Goal: Task Accomplishment & Management: Complete application form

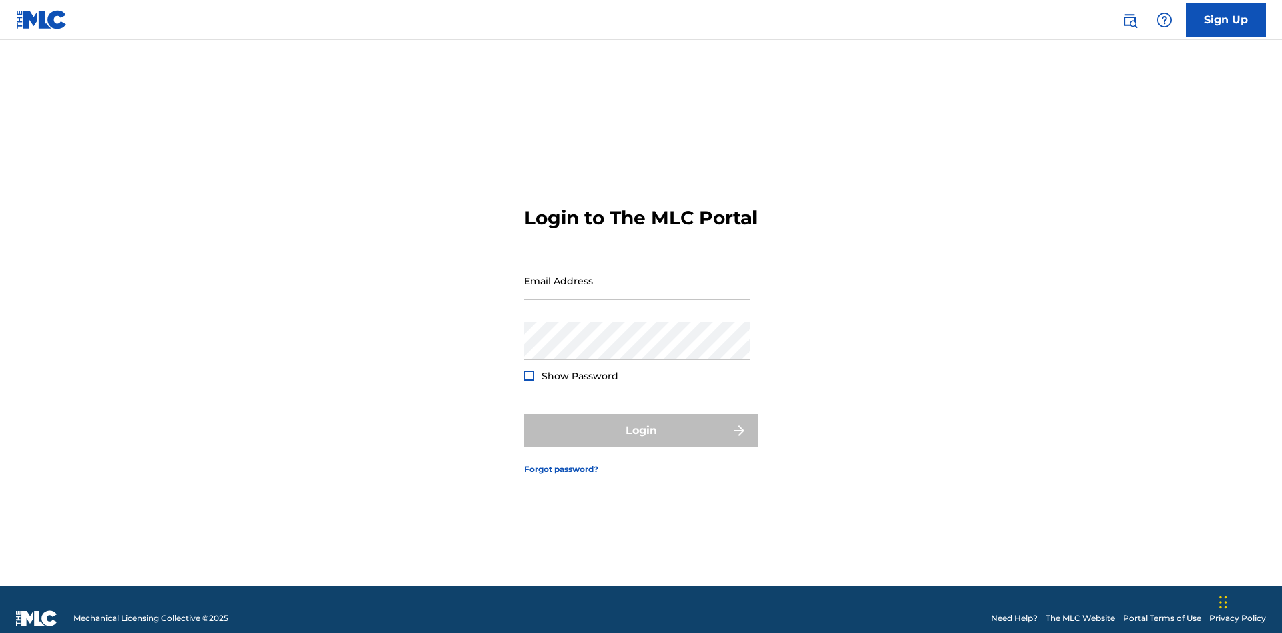
scroll to position [17, 0]
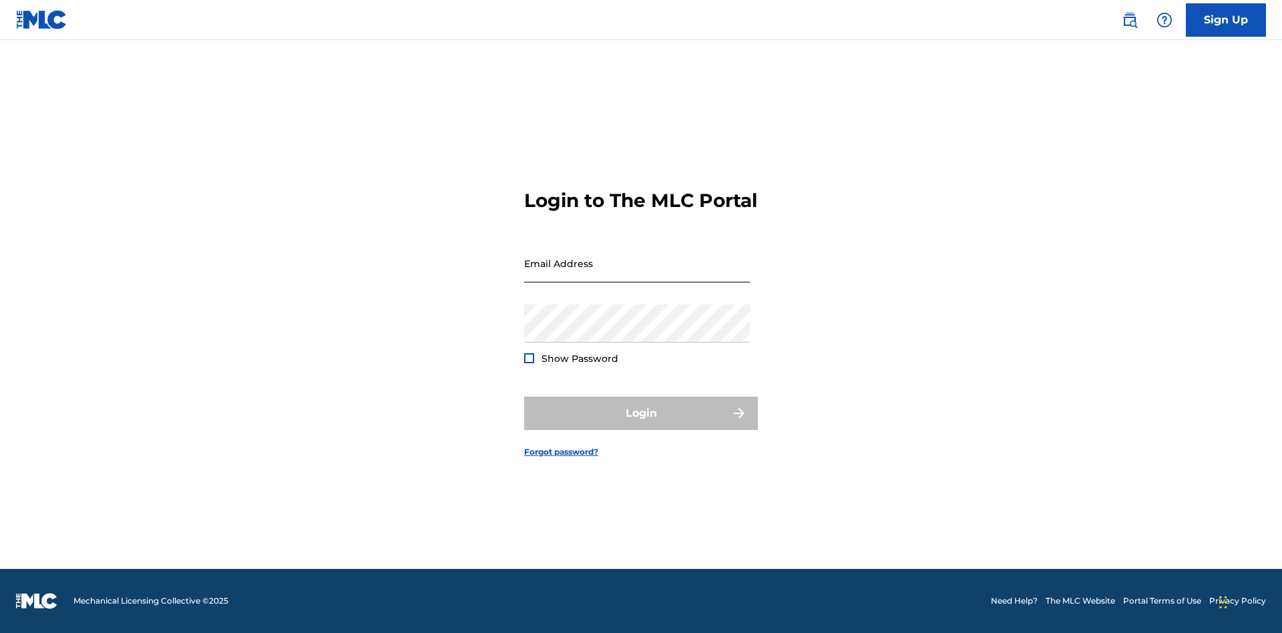
click at [637, 274] on input "Email Address" at bounding box center [637, 263] width 226 height 38
type input "[EMAIL_ADDRESS][DOMAIN_NAME]"
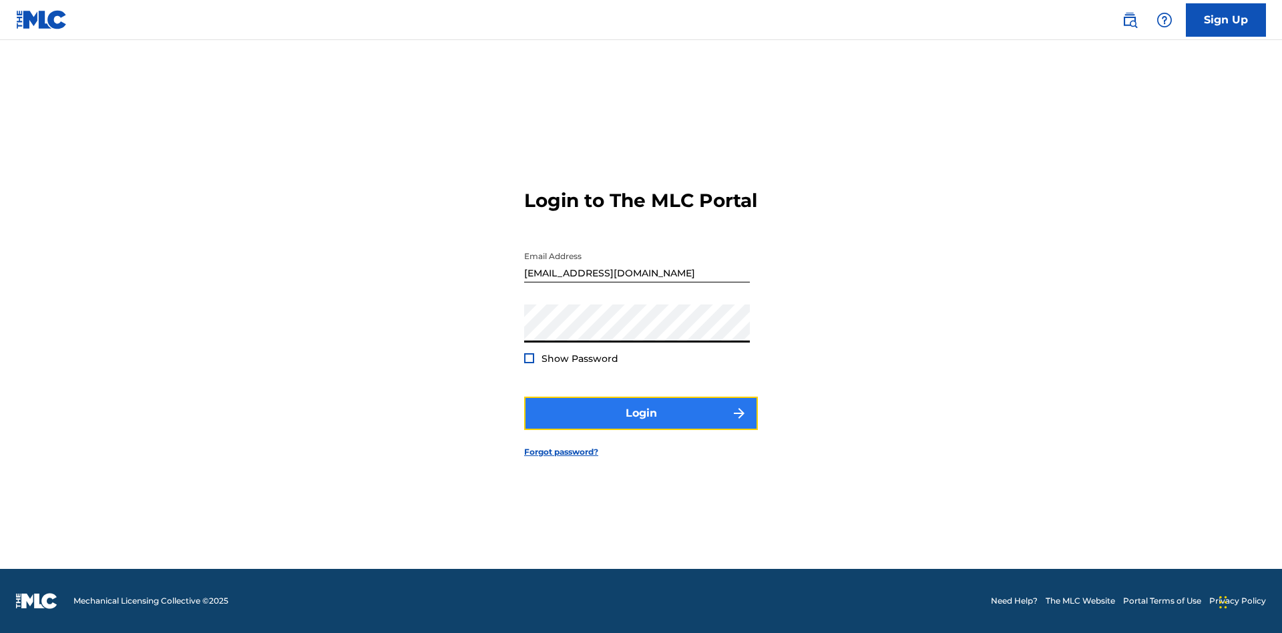
click at [641, 425] on button "Login" at bounding box center [641, 413] width 234 height 33
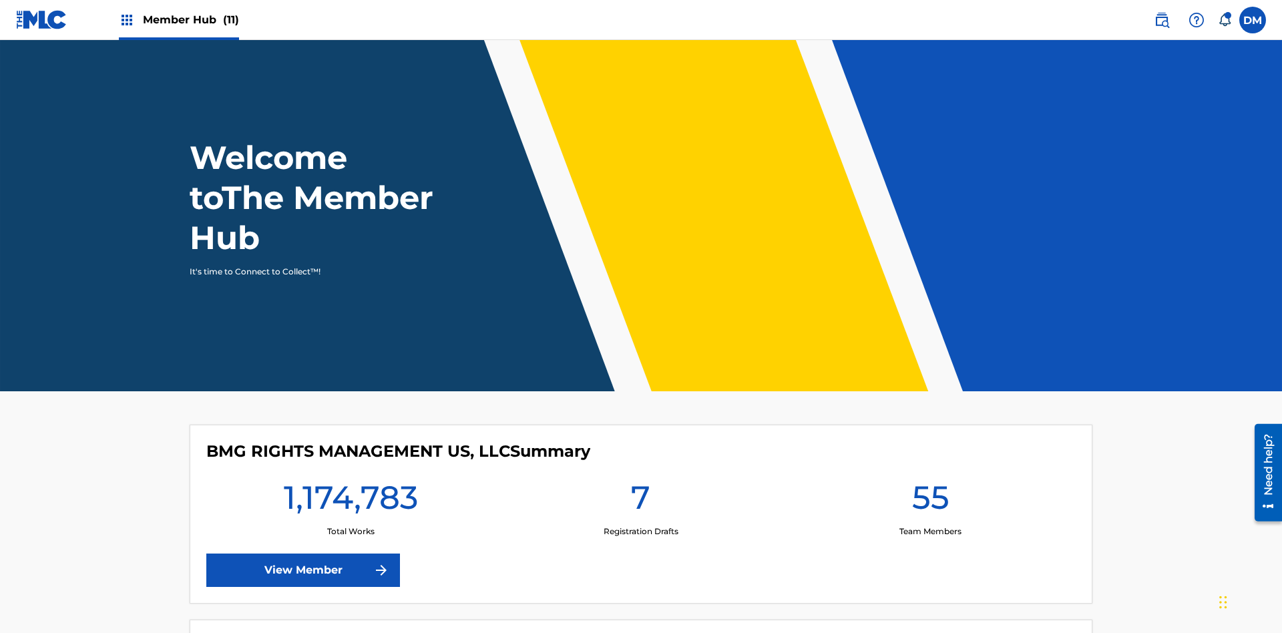
click at [178, 19] on span "Member Hub (11)" at bounding box center [191, 19] width 96 height 15
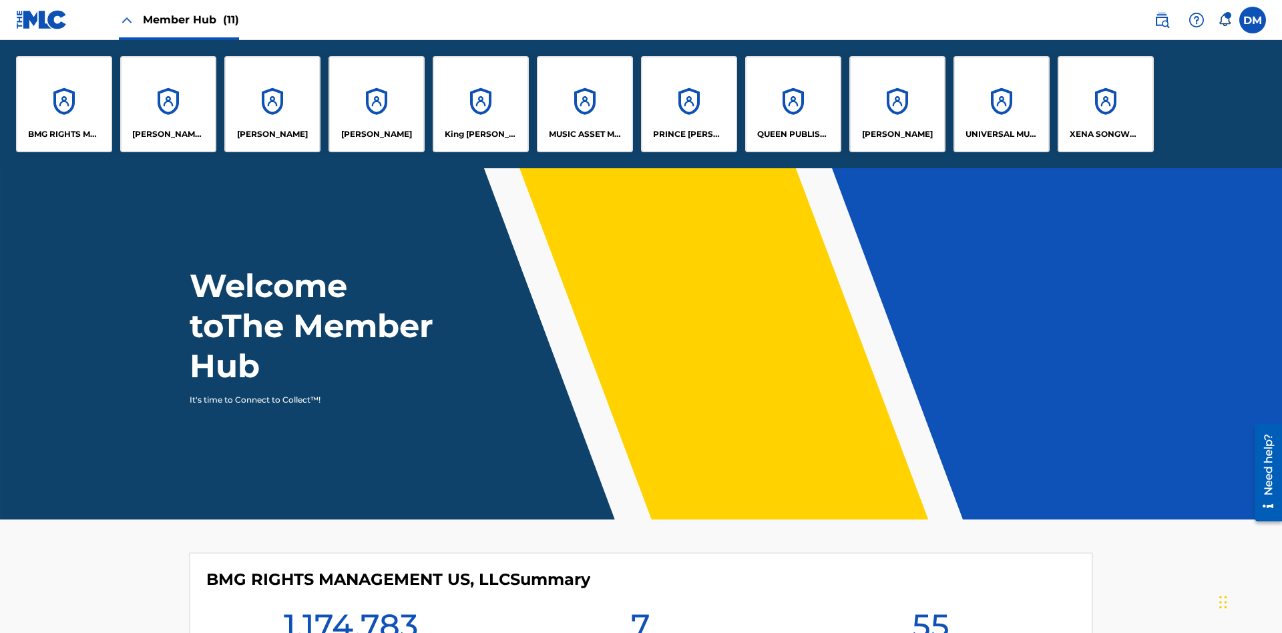
scroll to position [48, 0]
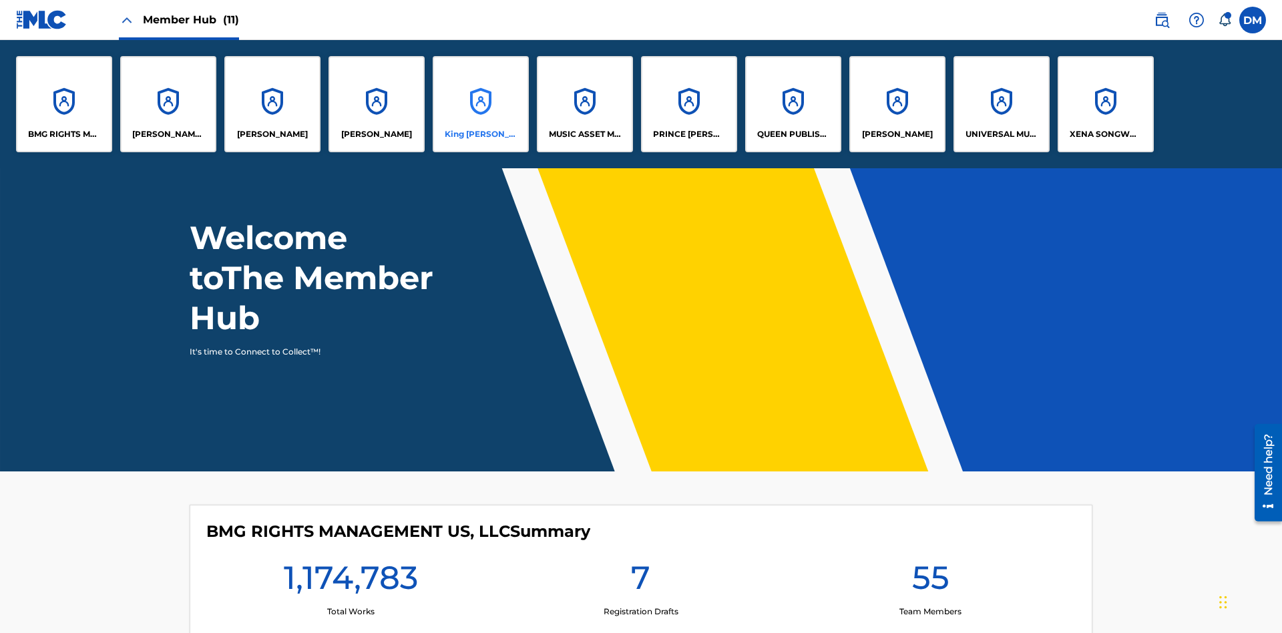
click at [480, 134] on p "King [PERSON_NAME]" at bounding box center [481, 134] width 73 height 12
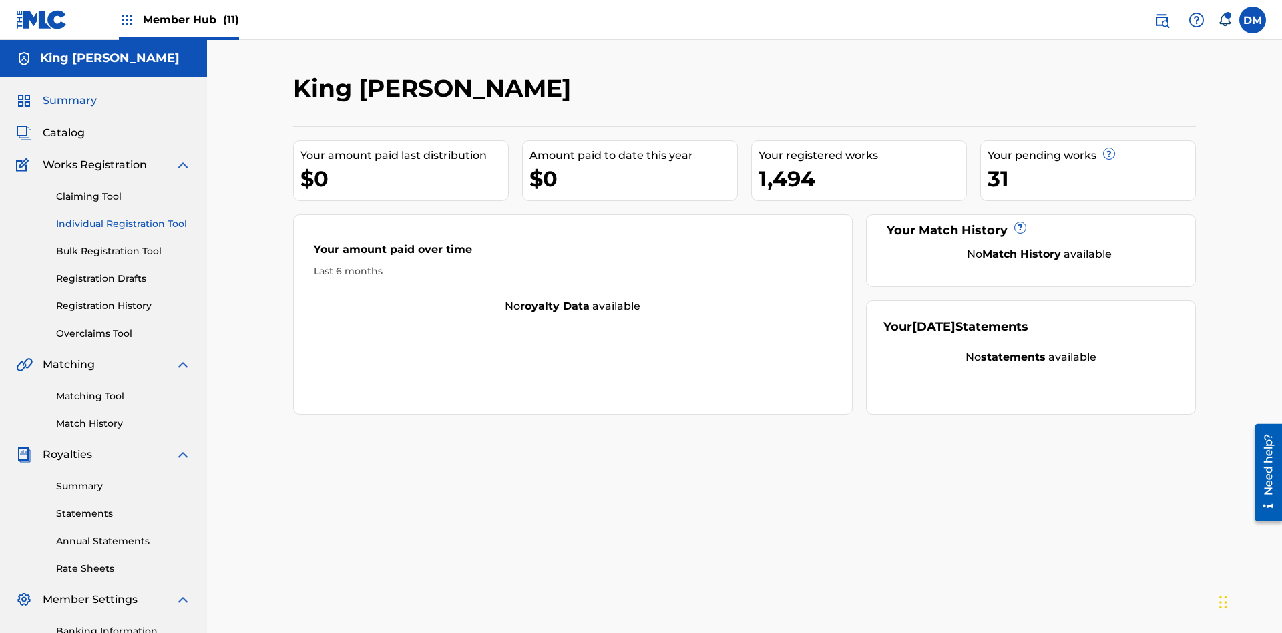
click at [124, 217] on link "Individual Registration Tool" at bounding box center [123, 224] width 135 height 14
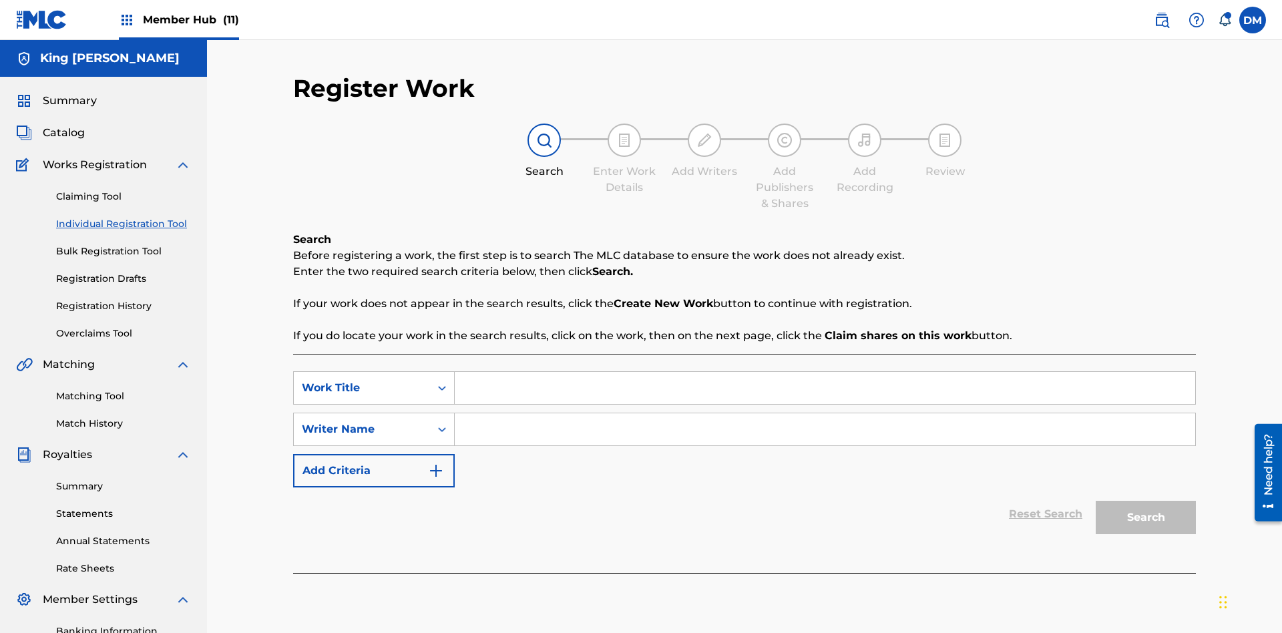
scroll to position [195, 0]
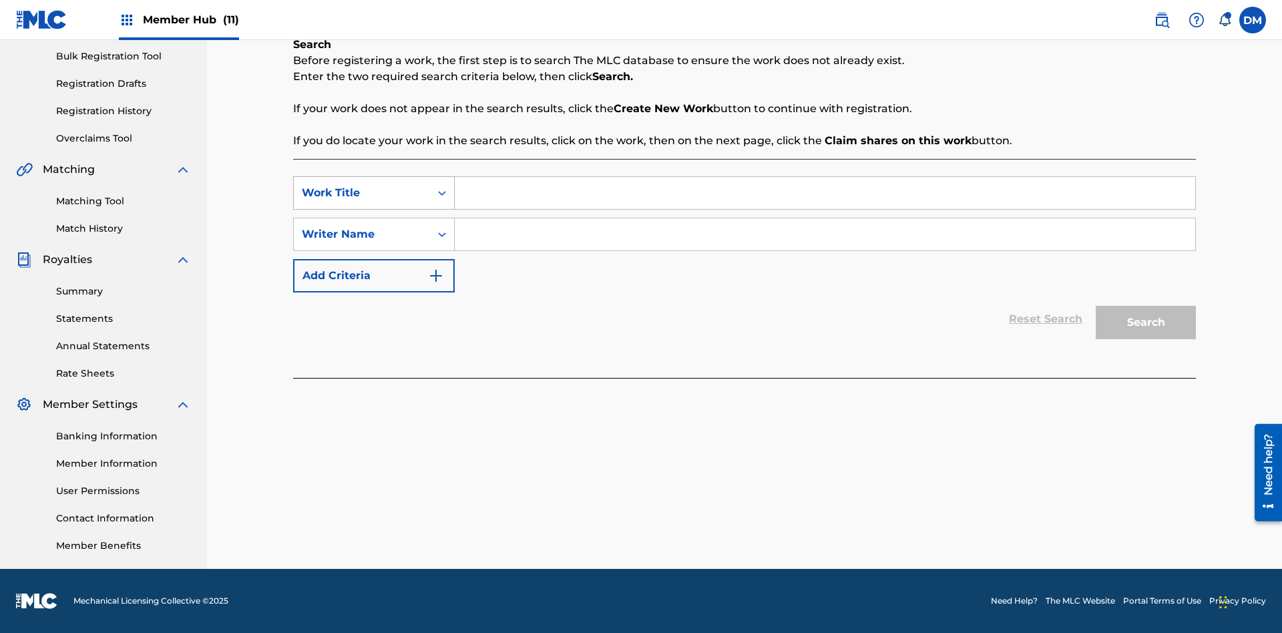
click at [362, 193] on div "Work Title" at bounding box center [362, 193] width 120 height 16
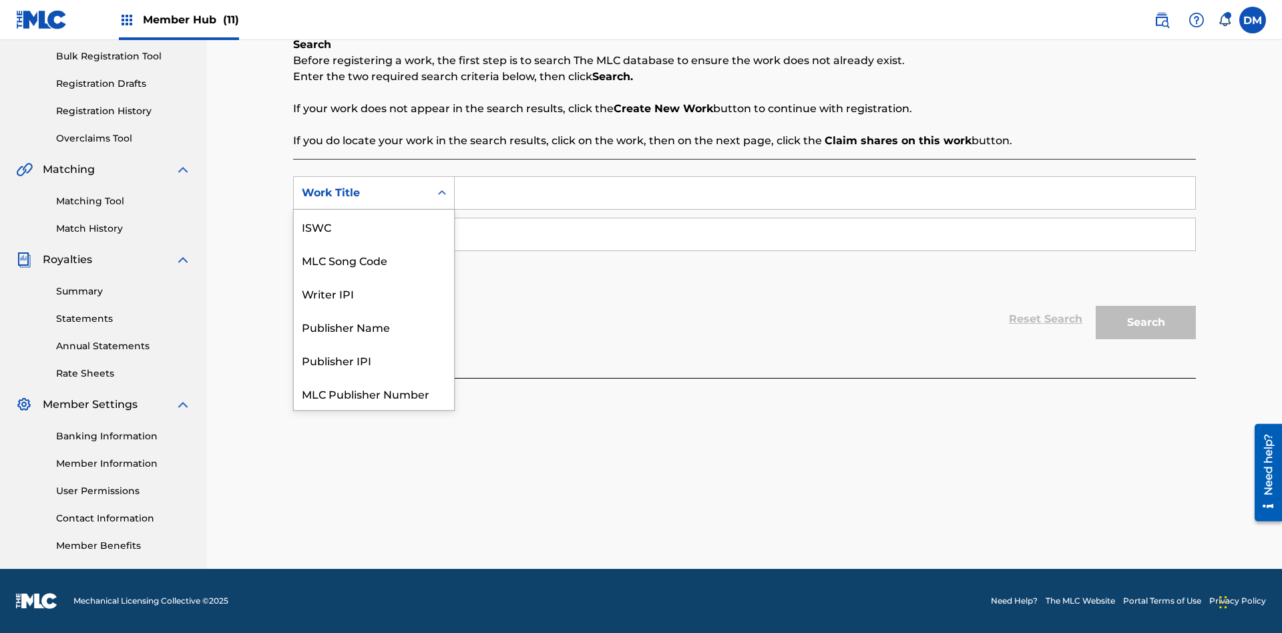
scroll to position [33, 0]
click at [374, 226] on div "MLC Song Code" at bounding box center [374, 226] width 160 height 33
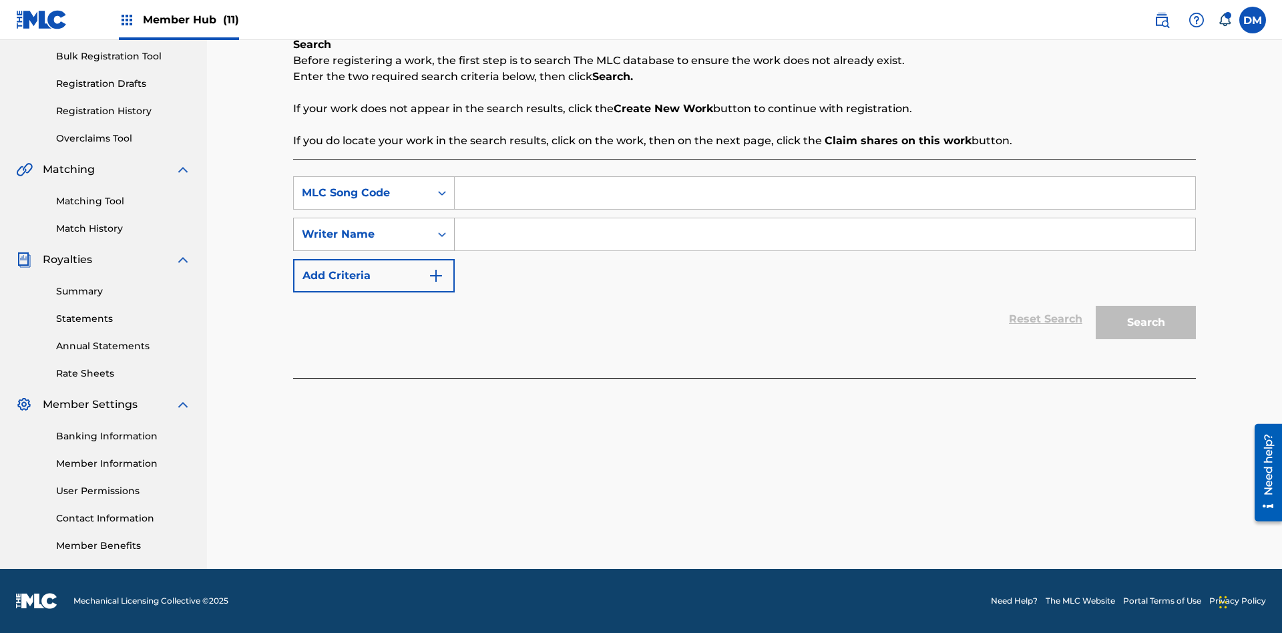
click at [362, 234] on div "Writer Name" at bounding box center [362, 234] width 120 height 16
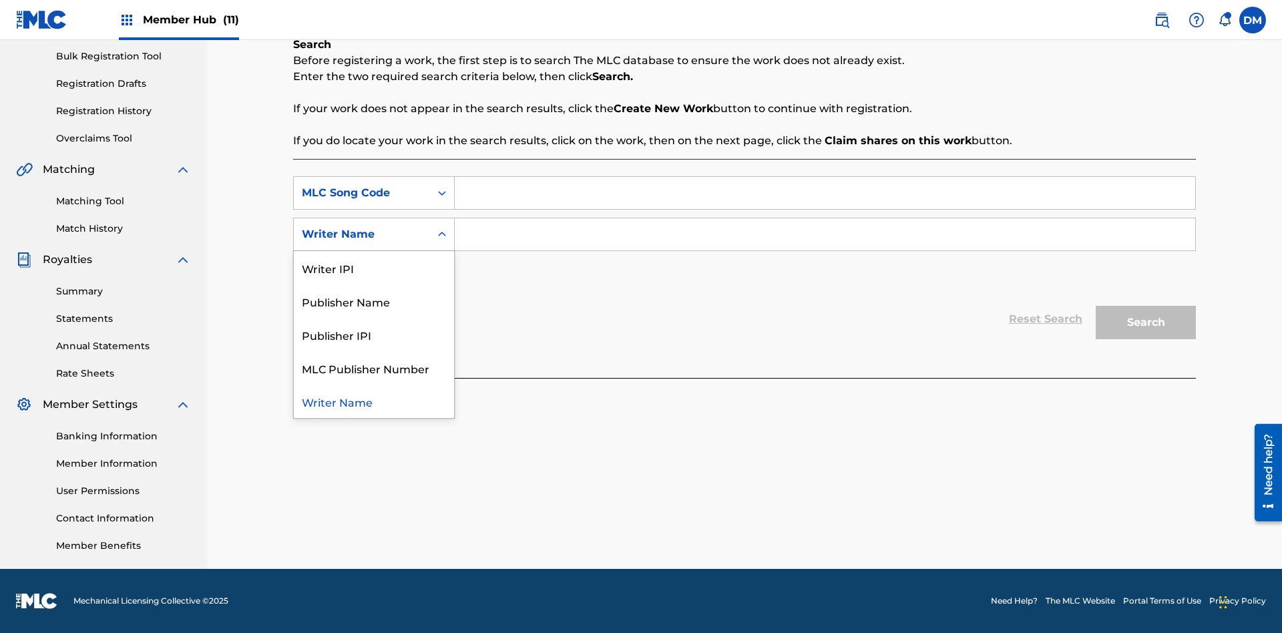
click at [374, 401] on div "Writer Name" at bounding box center [374, 401] width 160 height 33
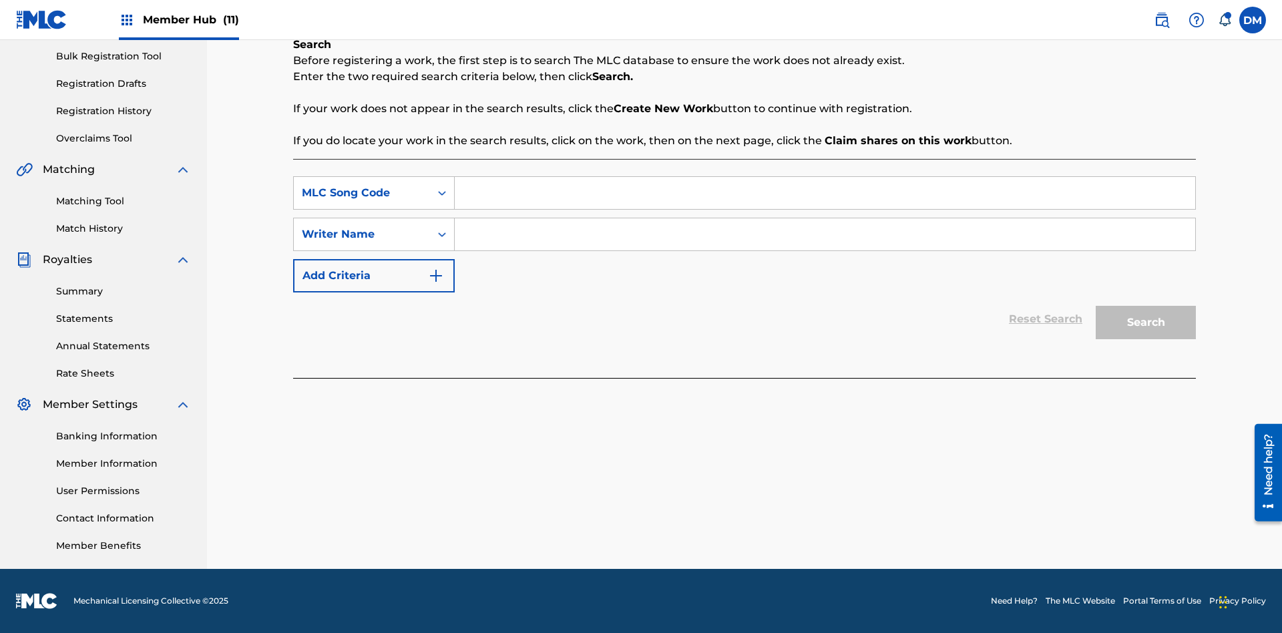
click at [825, 193] on input "Search Form" at bounding box center [825, 193] width 741 height 32
type input "RB0ZQR"
click at [825, 234] on input "Search Form" at bounding box center [825, 234] width 741 height 32
type input "[PERSON_NAME] [PERSON_NAME]"
click at [1146, 323] on button "Search" at bounding box center [1146, 322] width 100 height 33
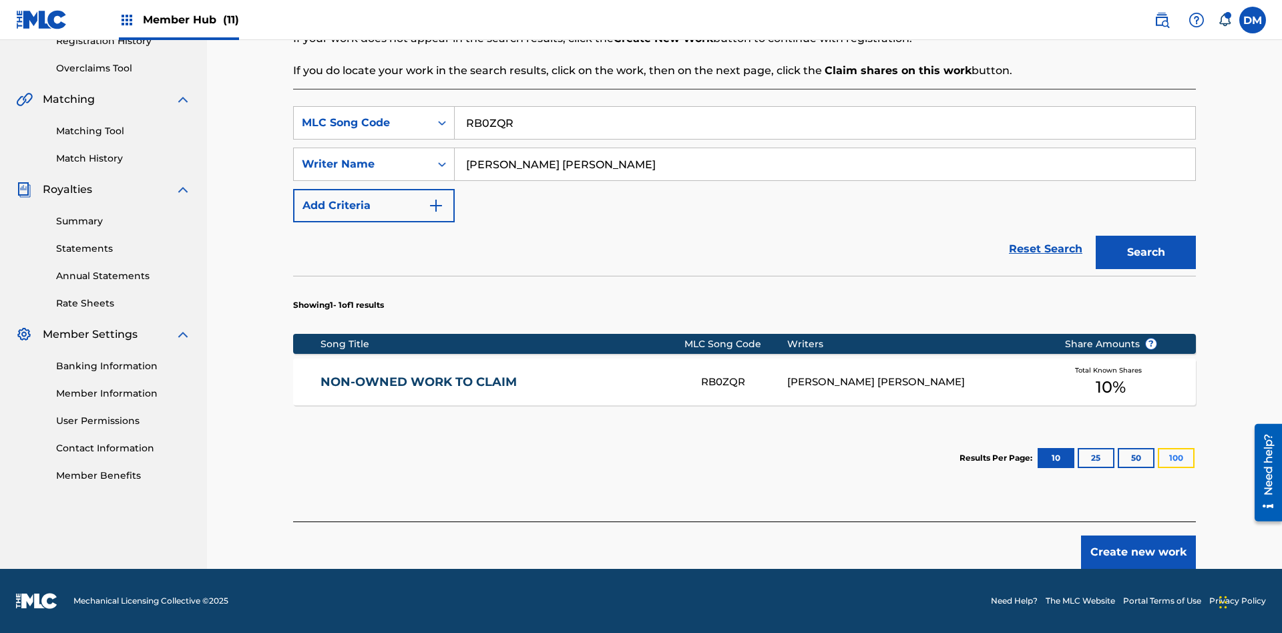
click at [1158, 458] on button "100" at bounding box center [1176, 458] width 37 height 20
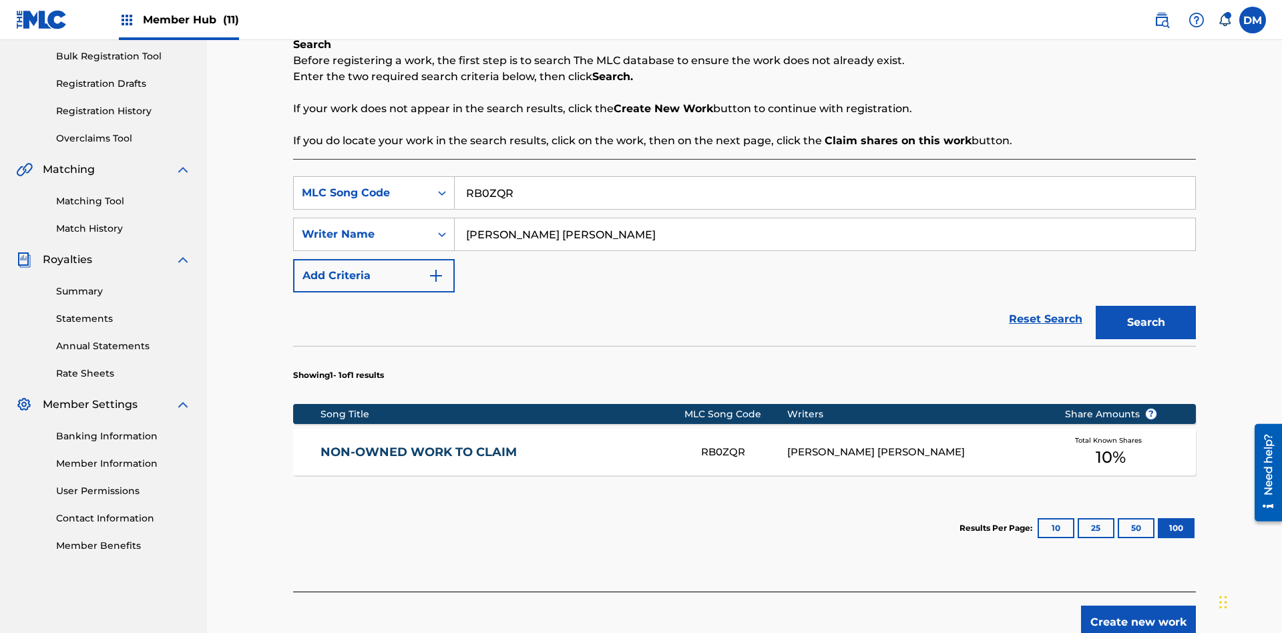
scroll to position [265, 0]
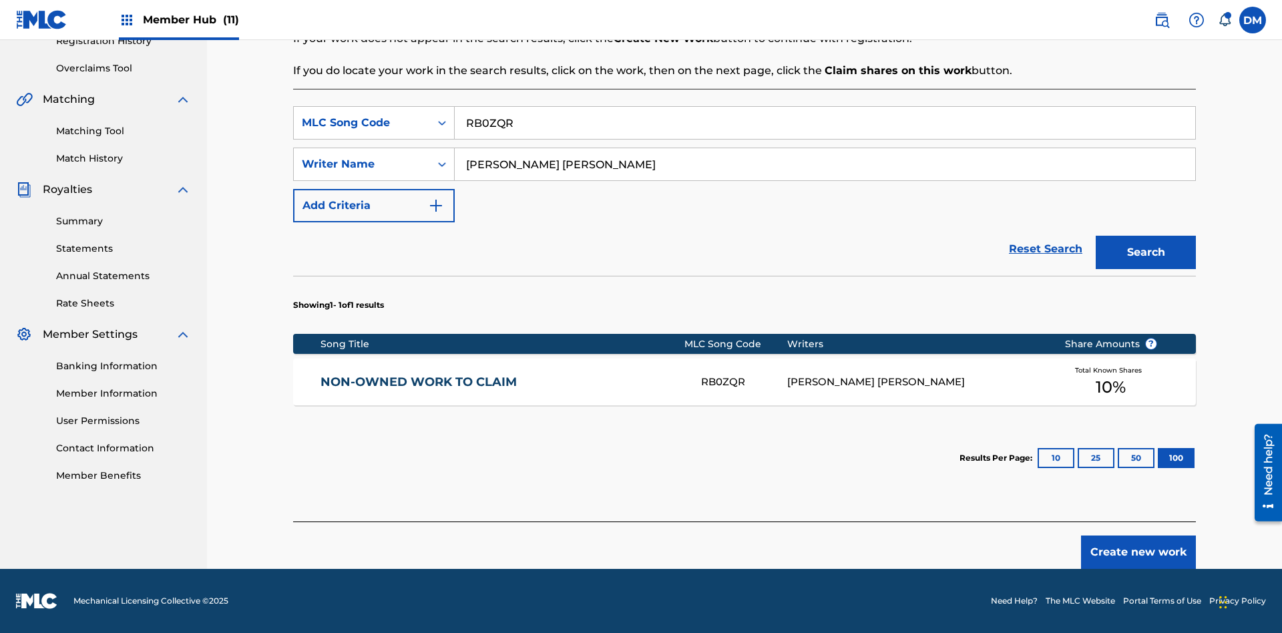
click at [744, 382] on div "RB0ZQR" at bounding box center [743, 382] width 85 height 15
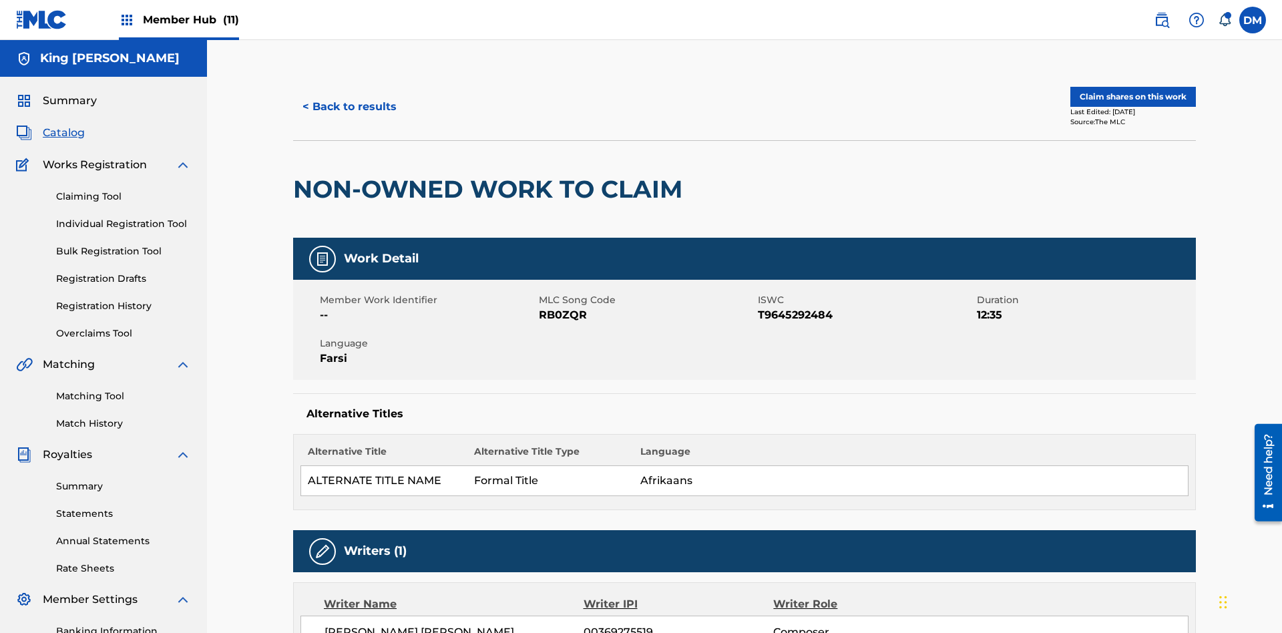
scroll to position [7, 0]
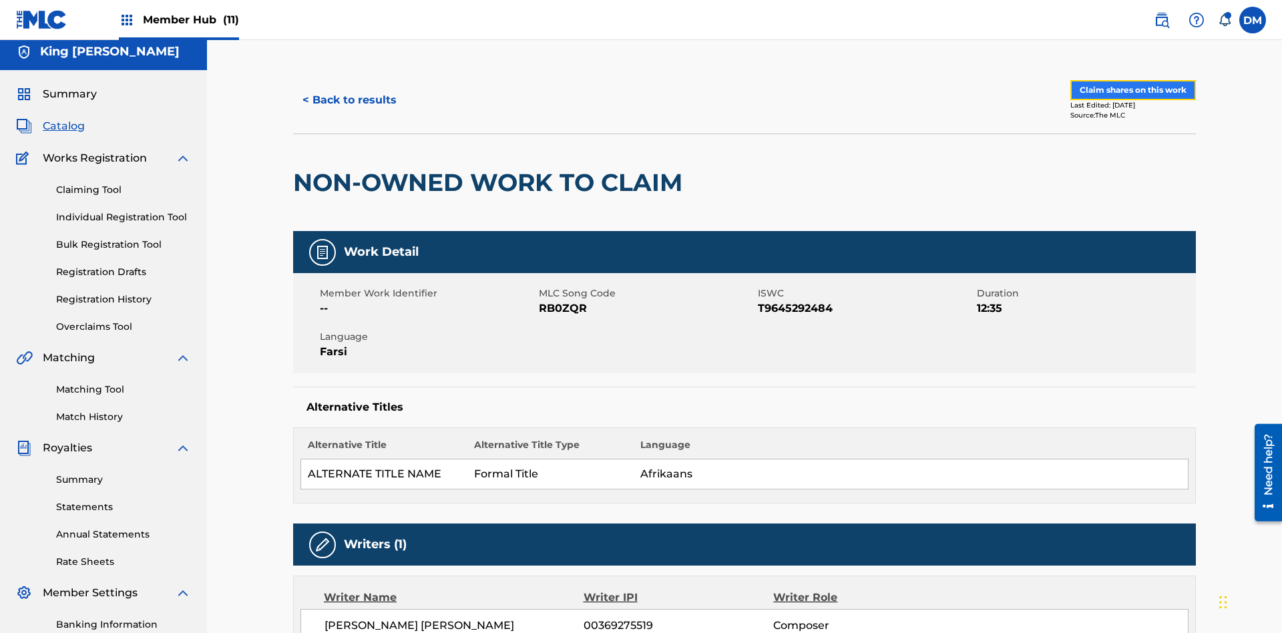
click at [1132, 90] on button "Claim shares on this work" at bounding box center [1134, 90] width 126 height 20
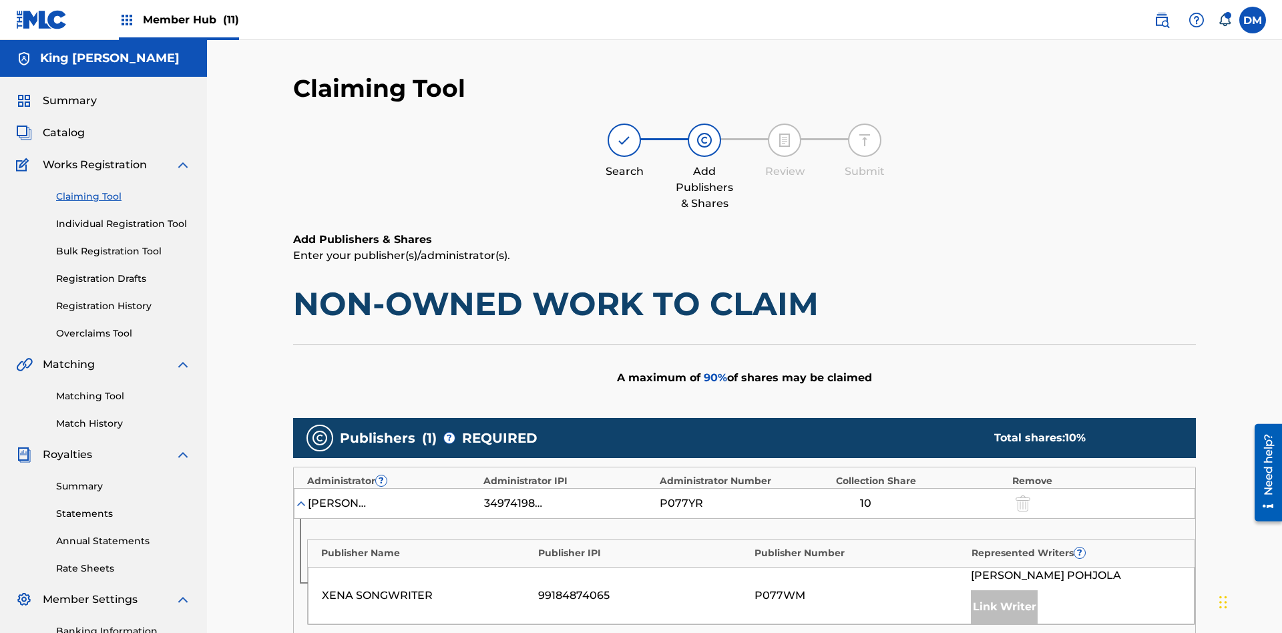
scroll to position [335, 0]
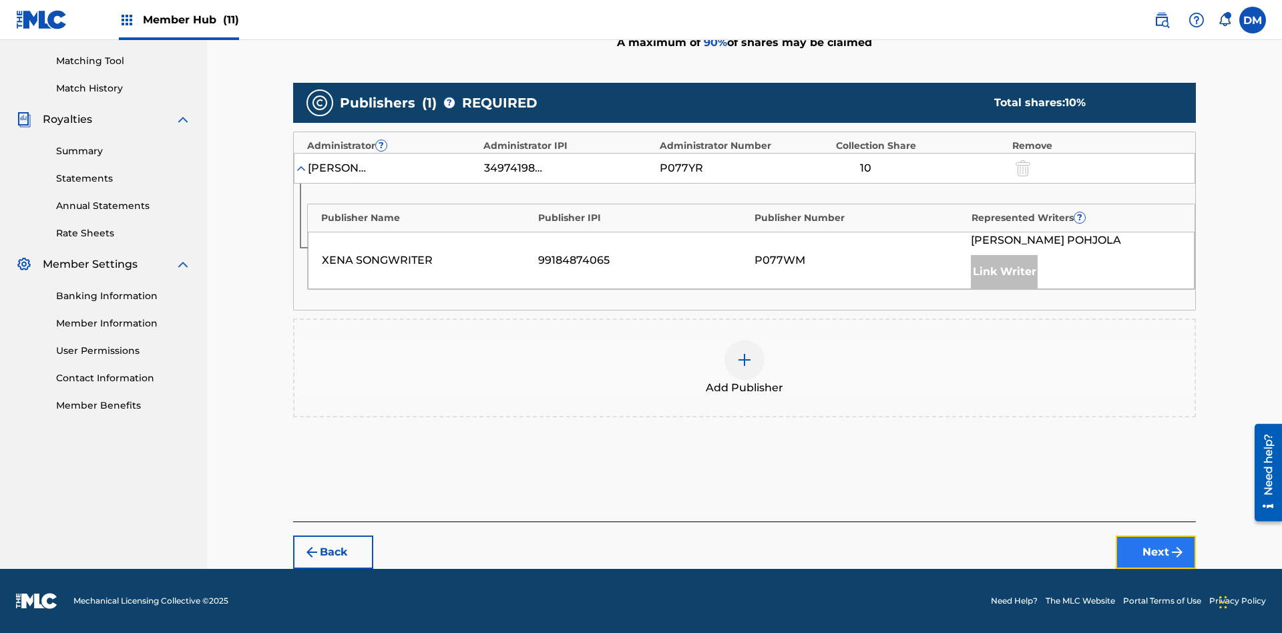
click at [1156, 552] on button "Next" at bounding box center [1156, 552] width 80 height 33
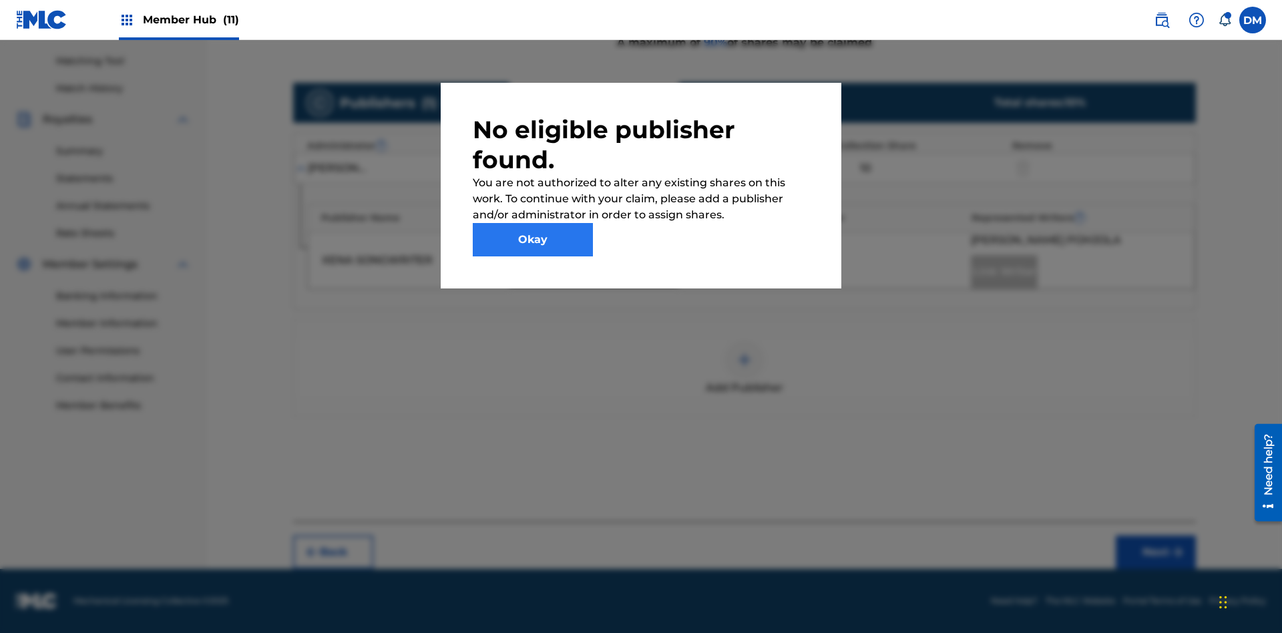
click at [533, 240] on button "Okay" at bounding box center [533, 239] width 120 height 33
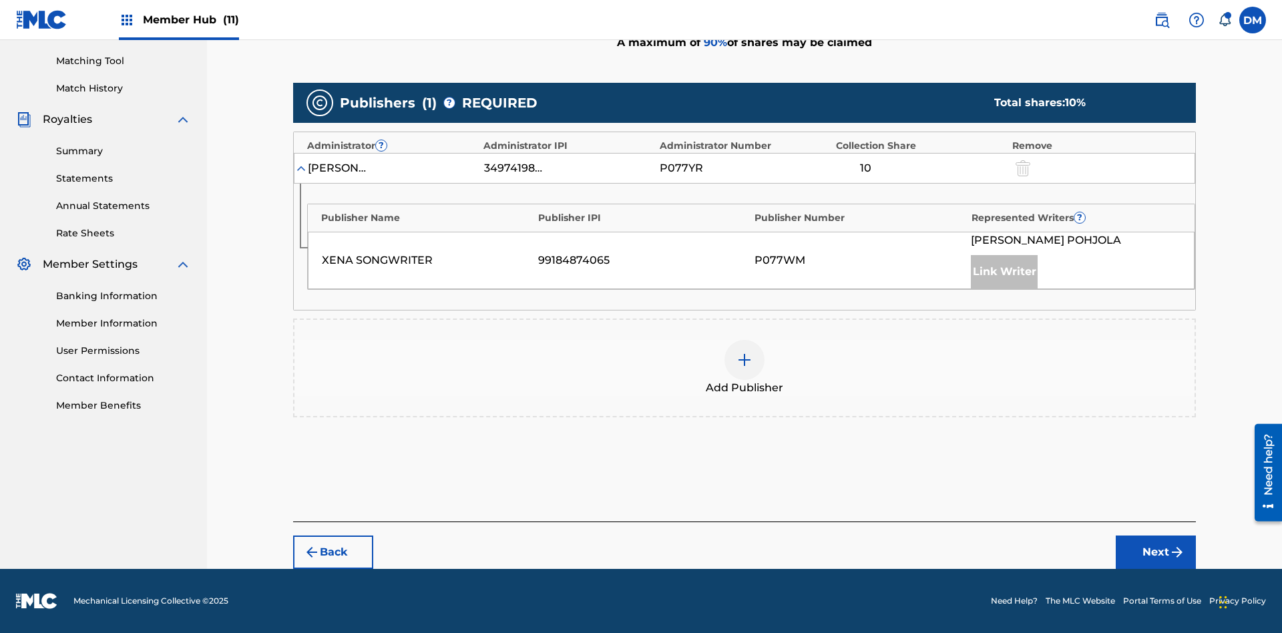
click at [745, 360] on img at bounding box center [745, 360] width 16 height 16
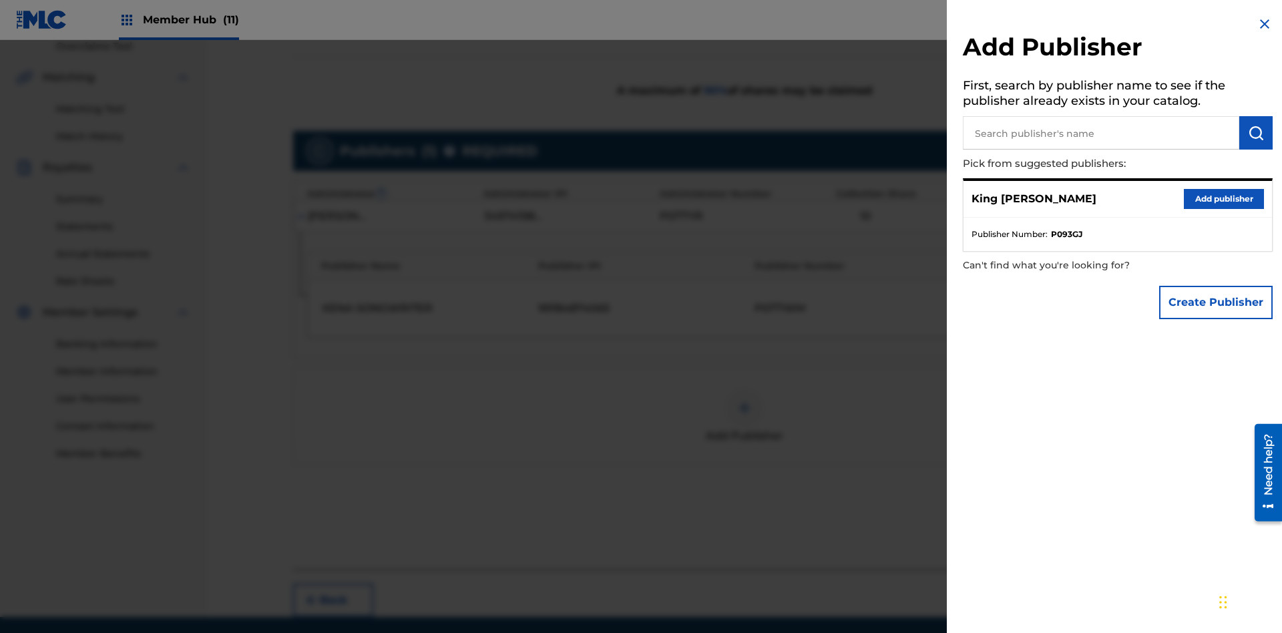
click at [1101, 133] on input "text" at bounding box center [1101, 132] width 276 height 33
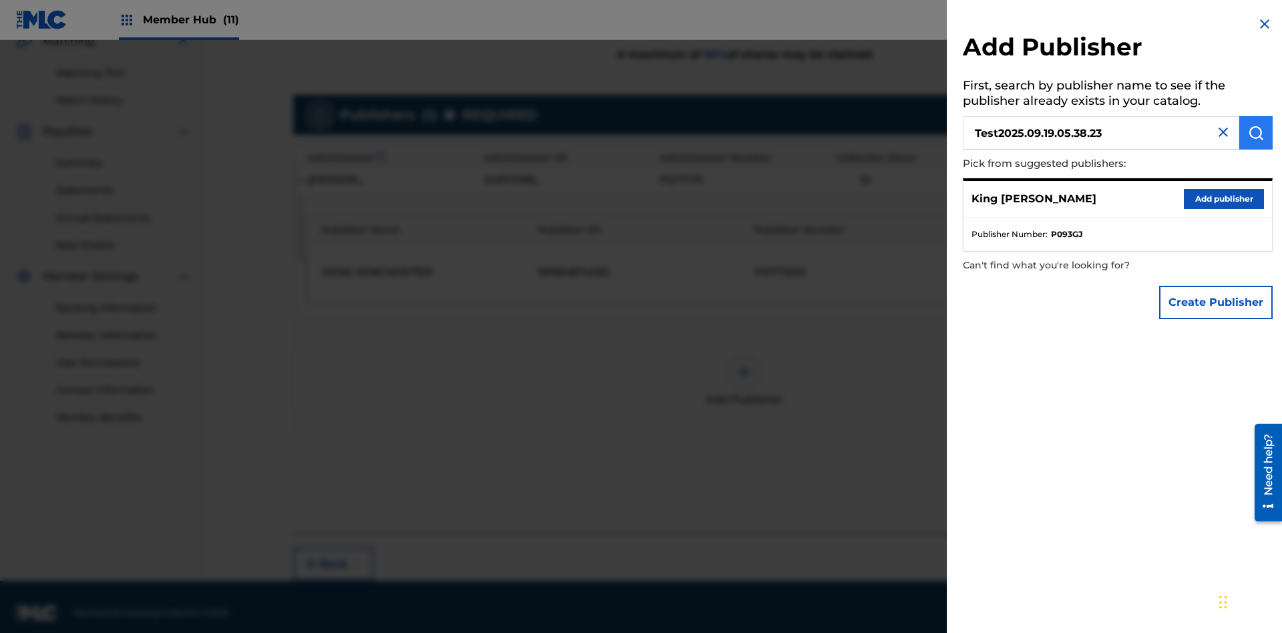
type input "Test2025.09.19.05.38.23"
click at [1256, 133] on img "submit" at bounding box center [1256, 133] width 16 height 16
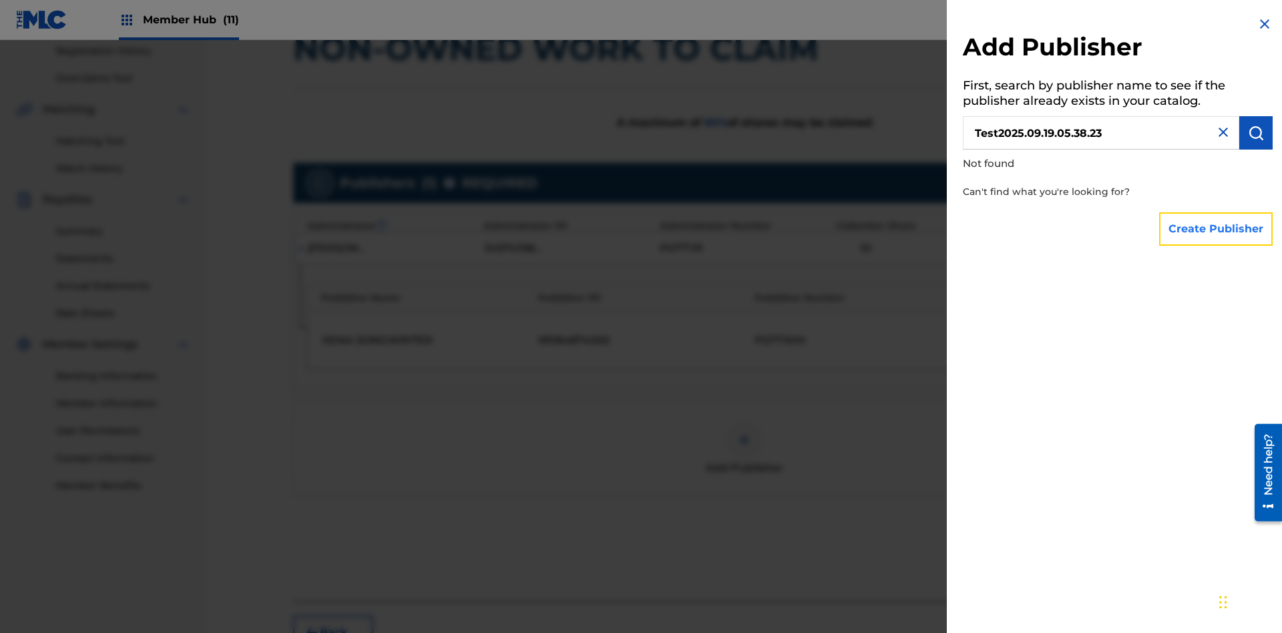
click at [1217, 228] on button "Create Publisher" at bounding box center [1216, 228] width 114 height 33
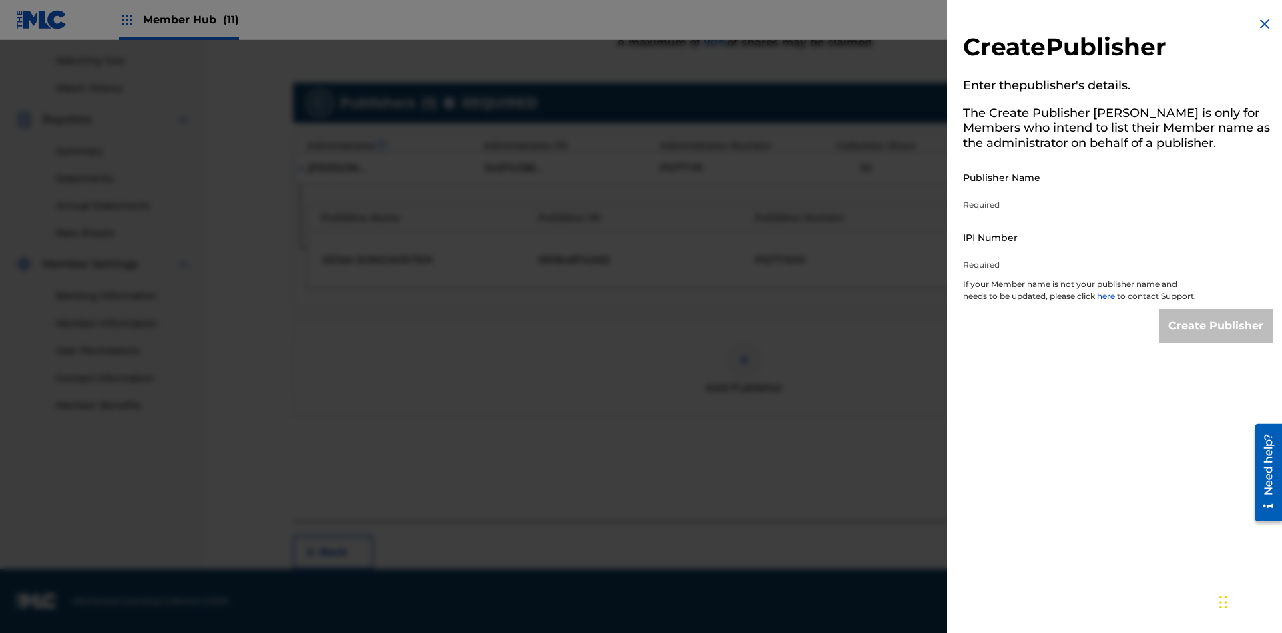
click at [1076, 177] on input "Publisher Name" at bounding box center [1076, 177] width 226 height 38
type input "Test2025.09.19.05.38.29"
click at [1076, 237] on input "IPI Number" at bounding box center [1076, 237] width 226 height 38
type input "00595839777"
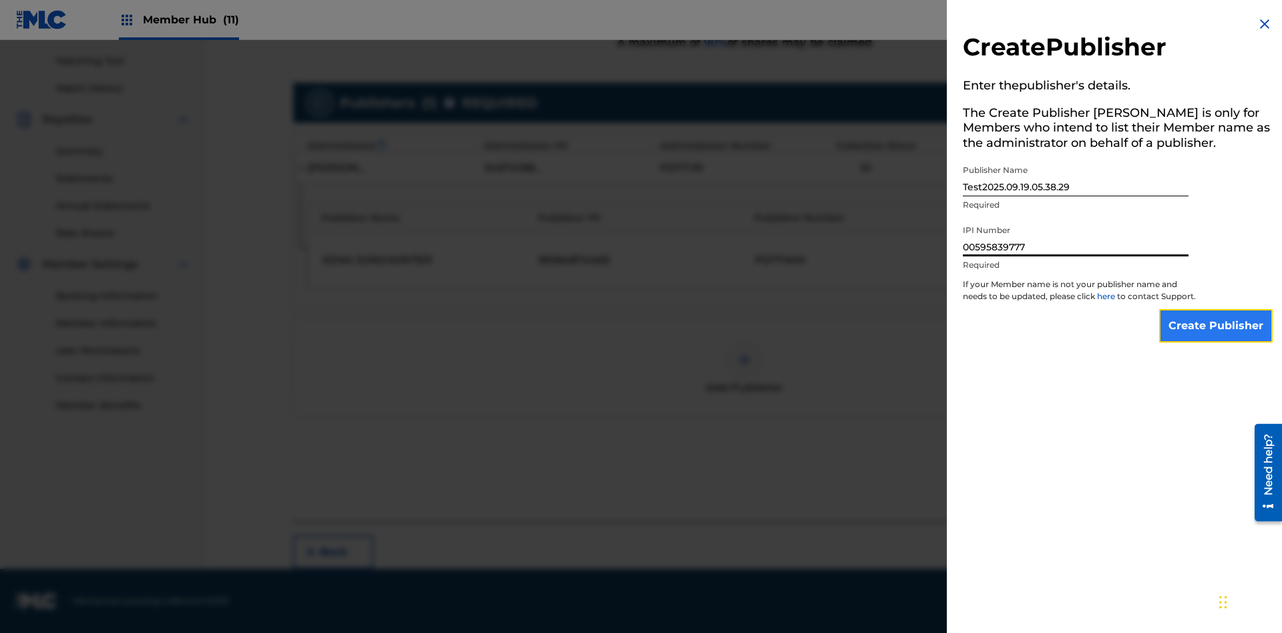
click at [1217, 338] on input "Create Publisher" at bounding box center [1216, 325] width 114 height 33
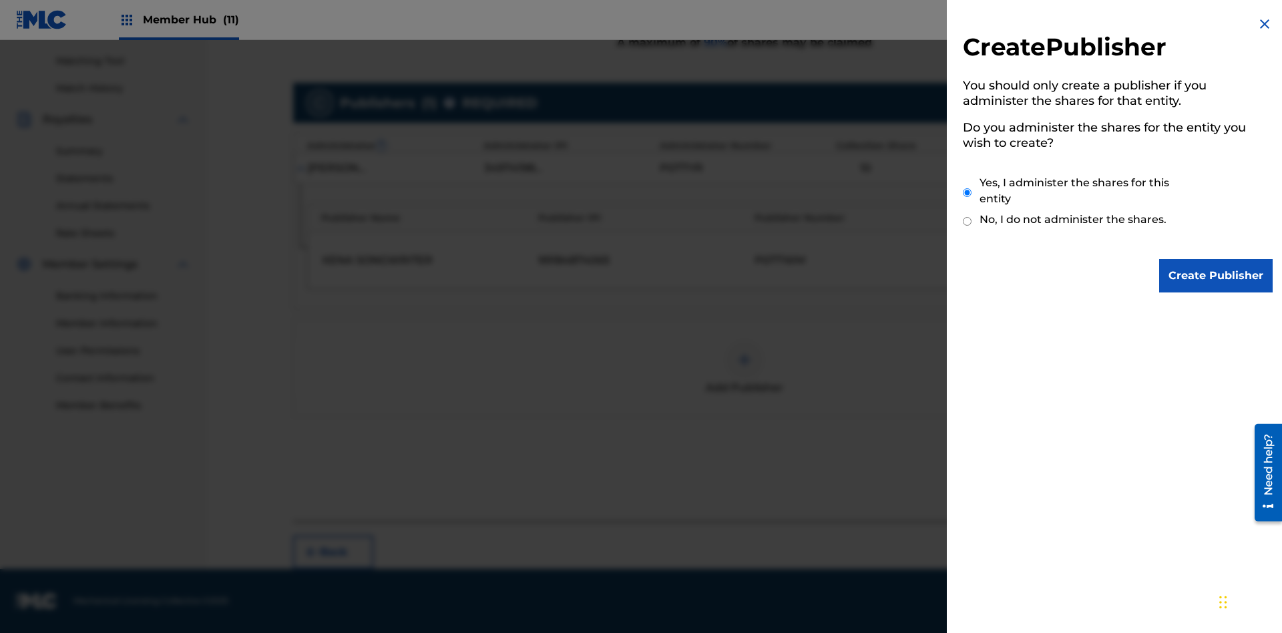
click at [968, 192] on input "Yes, I administer the shares for this entity" at bounding box center [967, 192] width 9 height 29
click at [1217, 276] on input "Create Publisher" at bounding box center [1216, 275] width 114 height 33
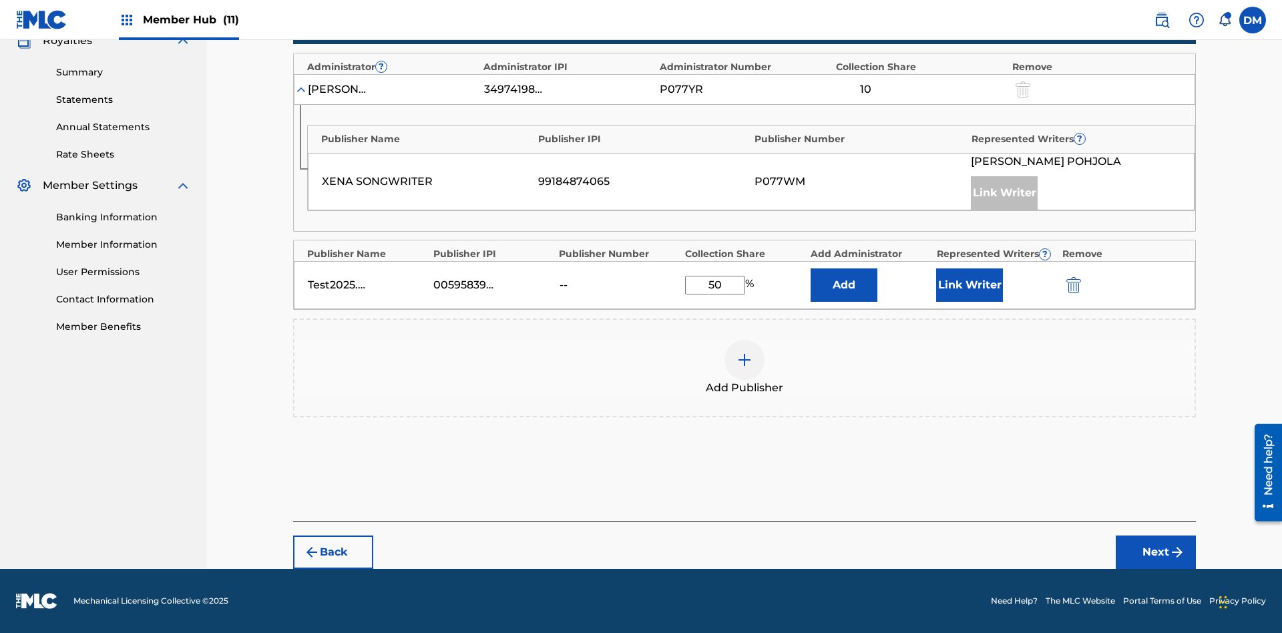
scroll to position [414, 0]
type input "50"
click at [970, 285] on button "Link Writer" at bounding box center [969, 284] width 67 height 33
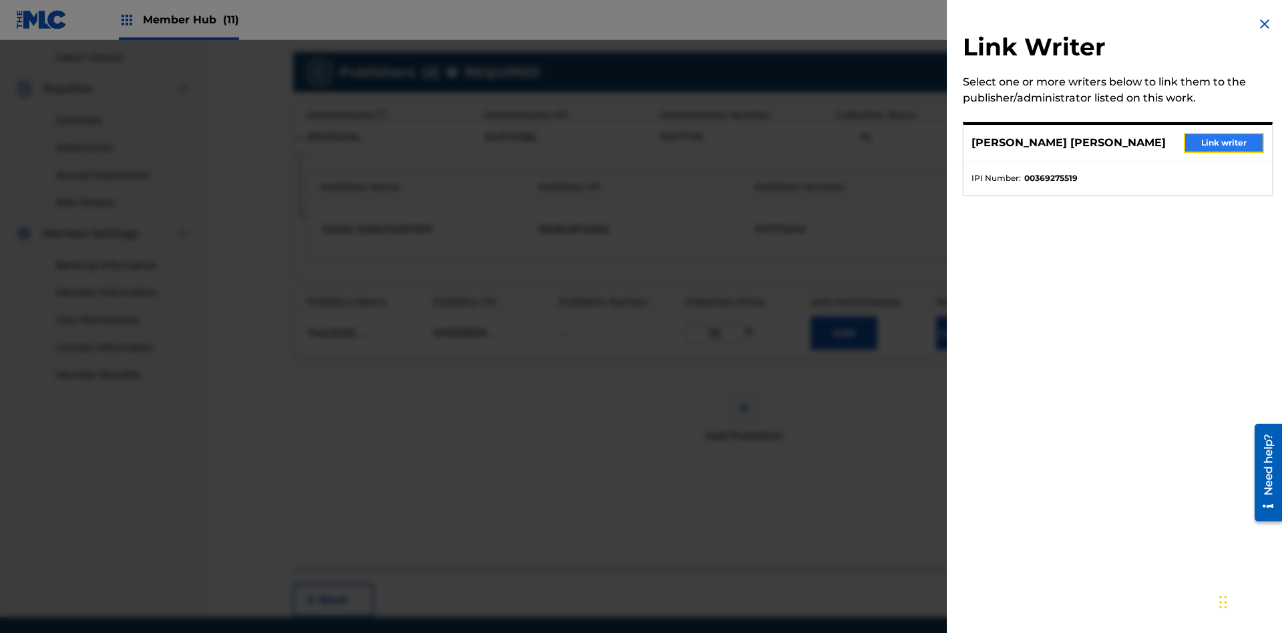
click at [1224, 143] on button "Link writer" at bounding box center [1224, 143] width 80 height 20
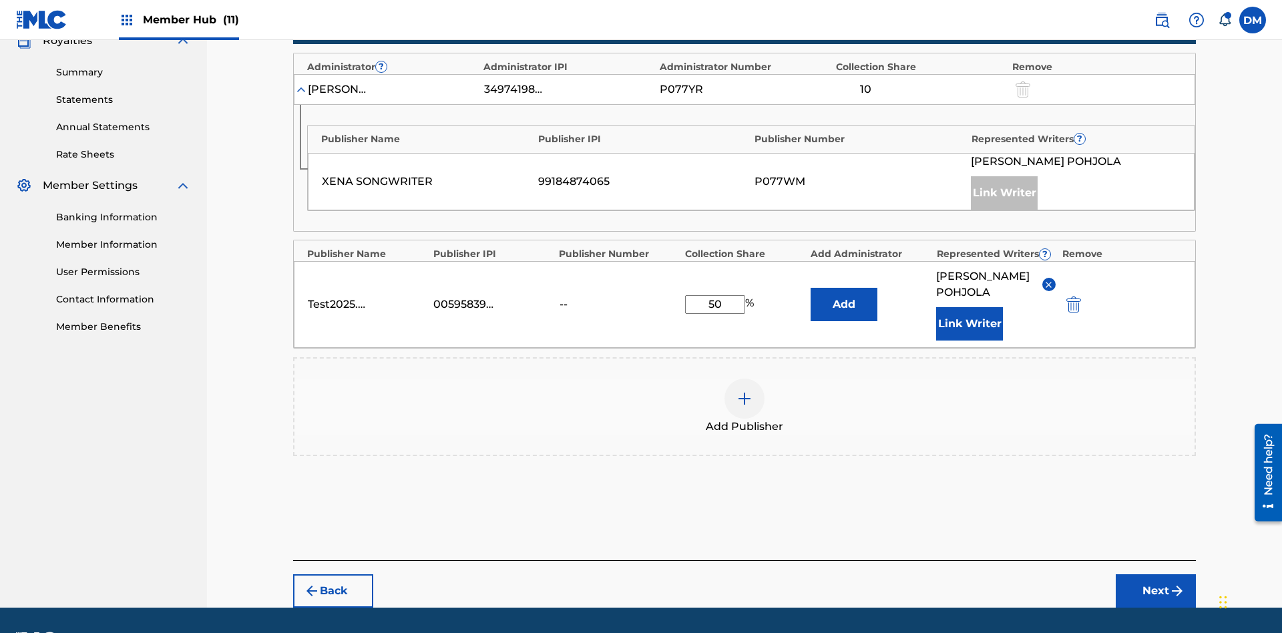
scroll to position [469, 0]
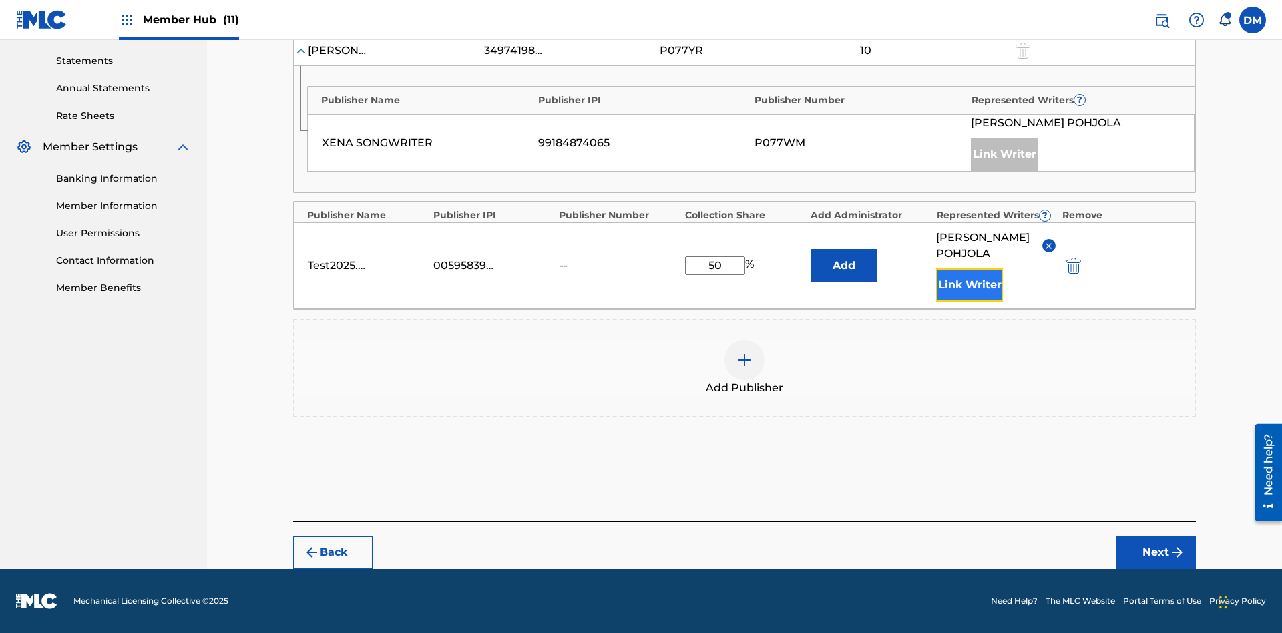
click at [970, 285] on button "Link Writer" at bounding box center [969, 284] width 67 height 33
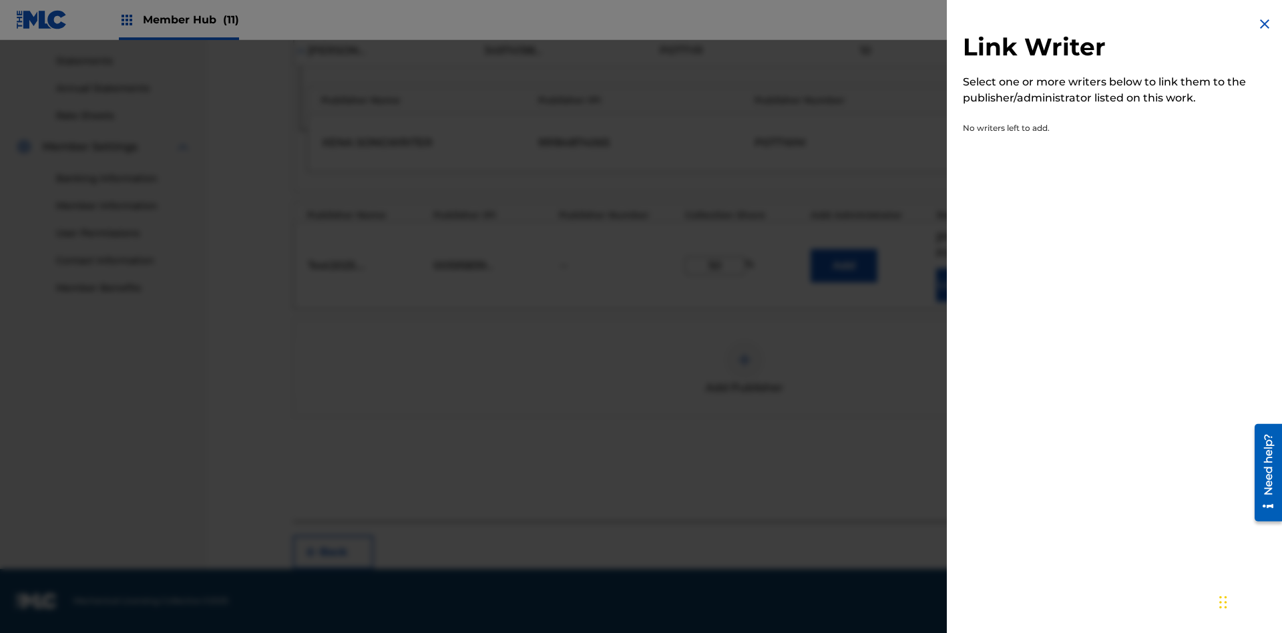
click at [1265, 24] on img at bounding box center [1265, 24] width 16 height 16
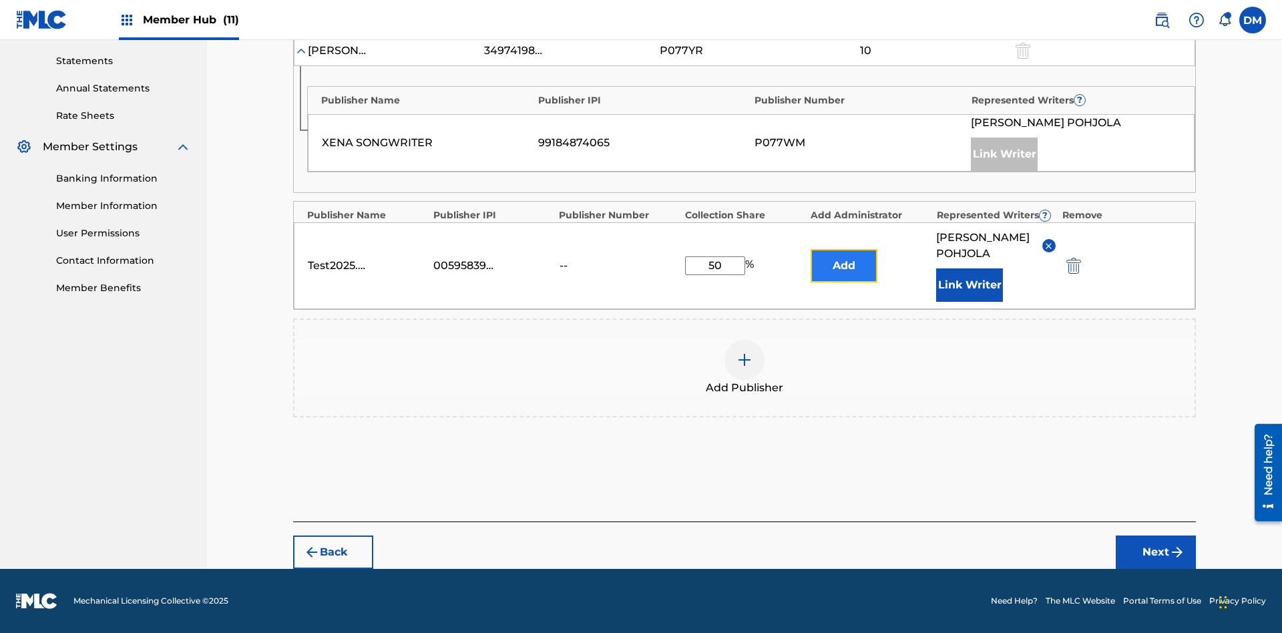
click at [844, 258] on button "Add" at bounding box center [844, 265] width 67 height 33
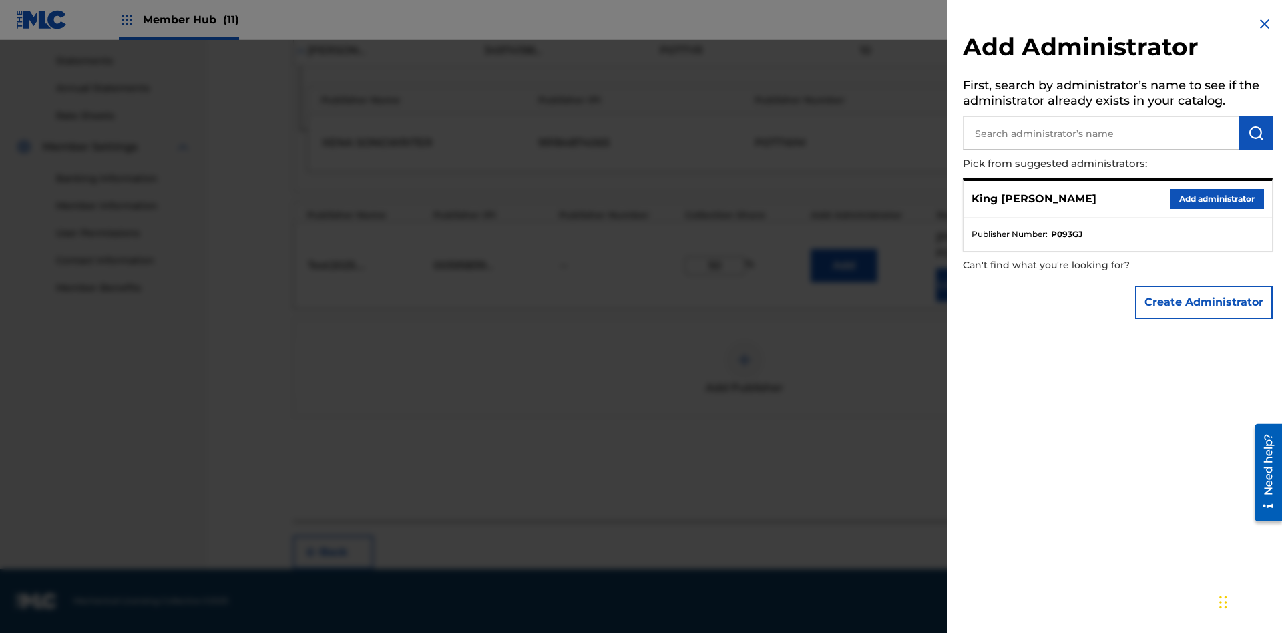
click at [1101, 133] on input "text" at bounding box center [1101, 132] width 276 height 33
type input "Test2025.09.19.05.38.54"
click at [1256, 133] on img "submit" at bounding box center [1256, 133] width 16 height 16
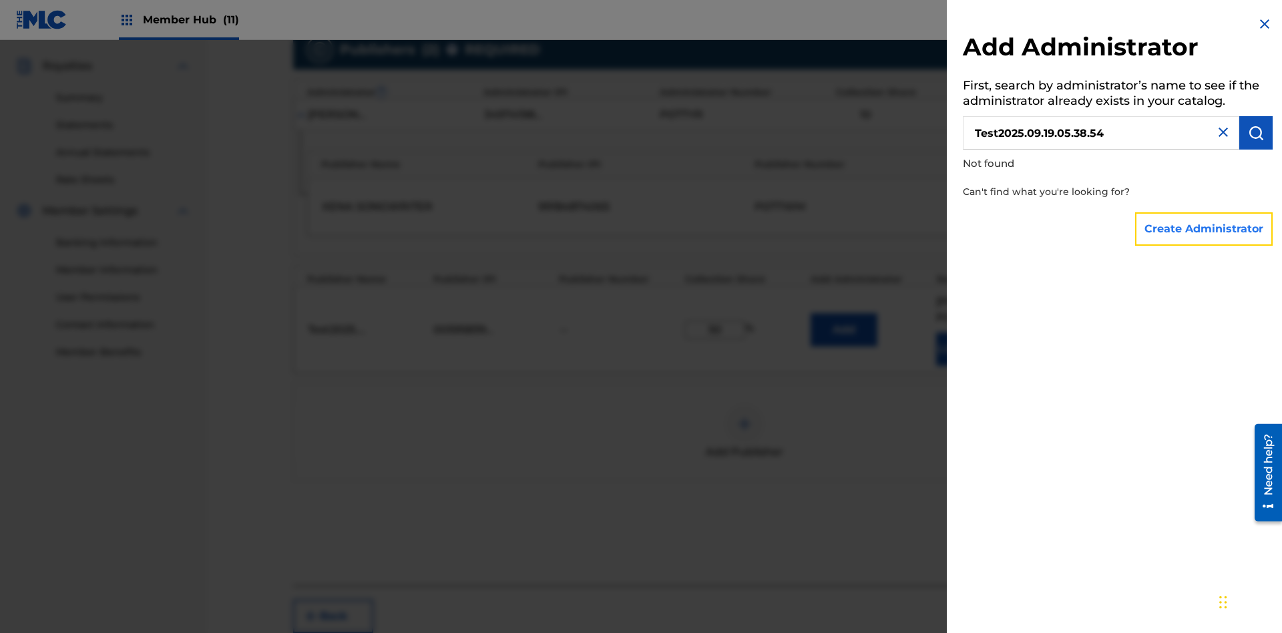
click at [1205, 228] on button "Create Administrator" at bounding box center [1204, 228] width 138 height 33
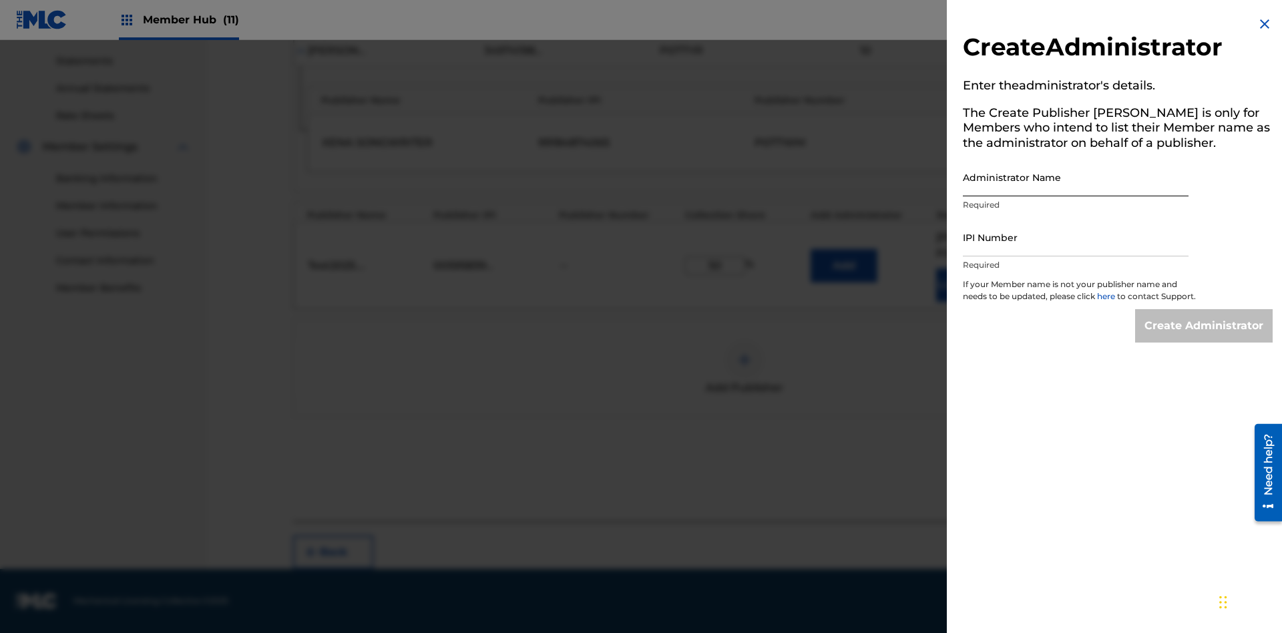
click at [1076, 177] on input "Administrator Name" at bounding box center [1076, 177] width 226 height 38
type input "Test2025.09.19.05.39.00"
click at [1076, 237] on input "IPI Number" at bounding box center [1076, 237] width 226 height 38
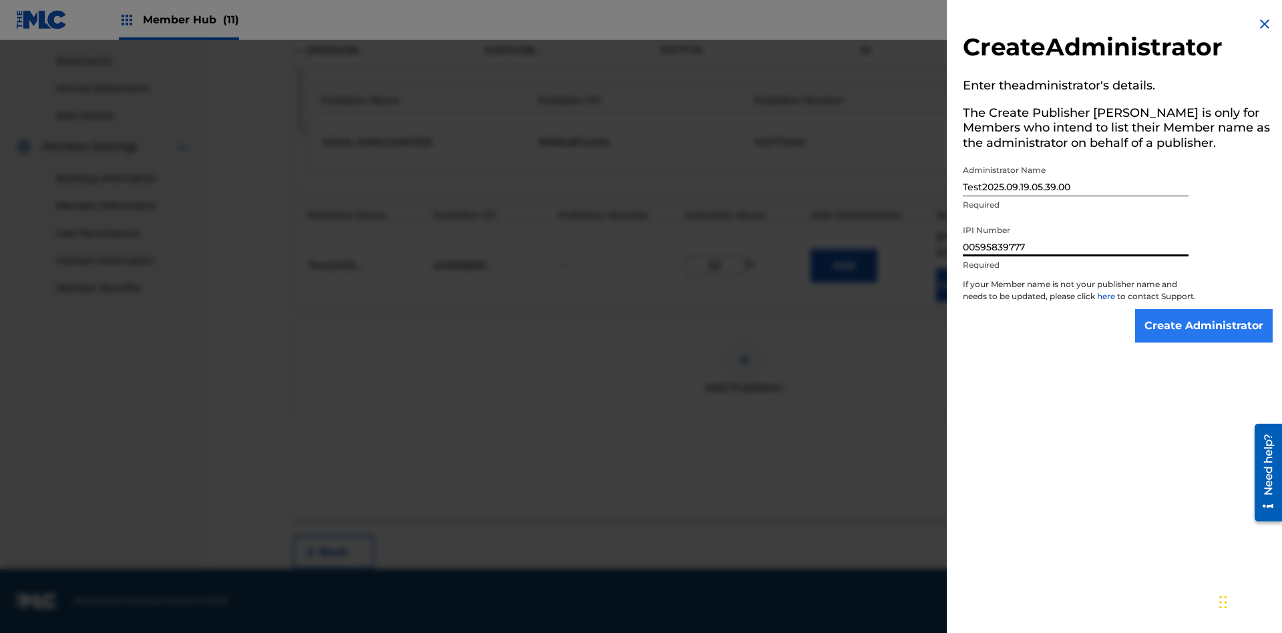
type input "00595839777"
click at [1205, 338] on input "Create Administrator" at bounding box center [1204, 325] width 138 height 33
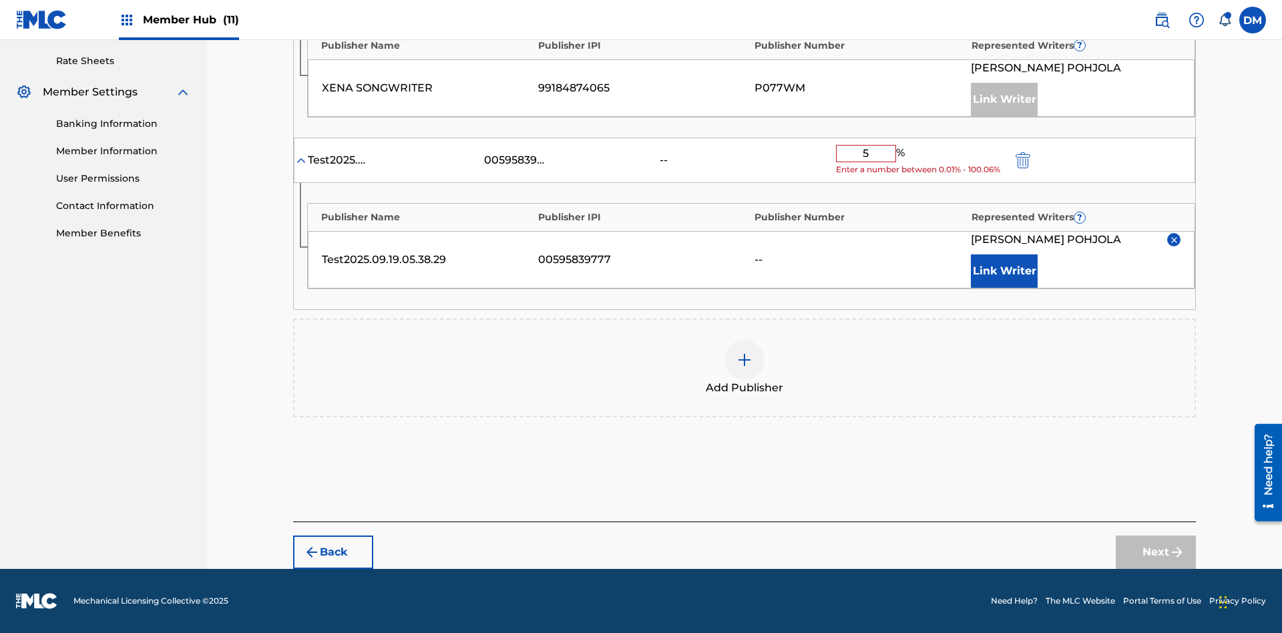
type input "50"
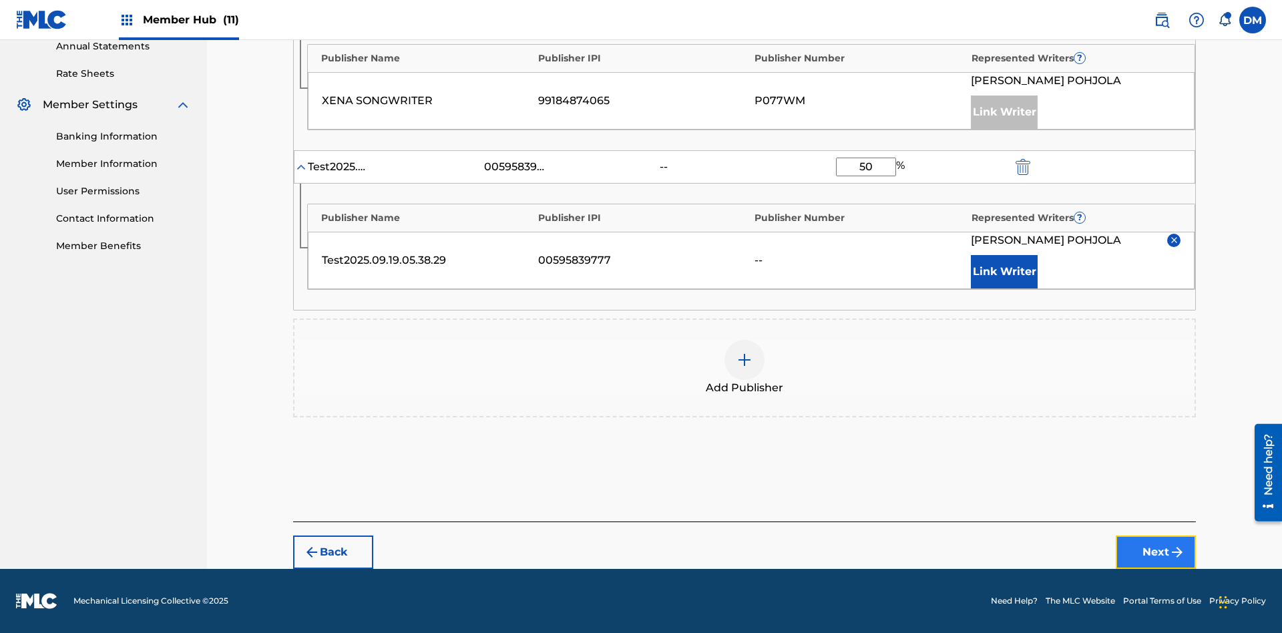
click at [1156, 552] on button "Next" at bounding box center [1156, 552] width 80 height 33
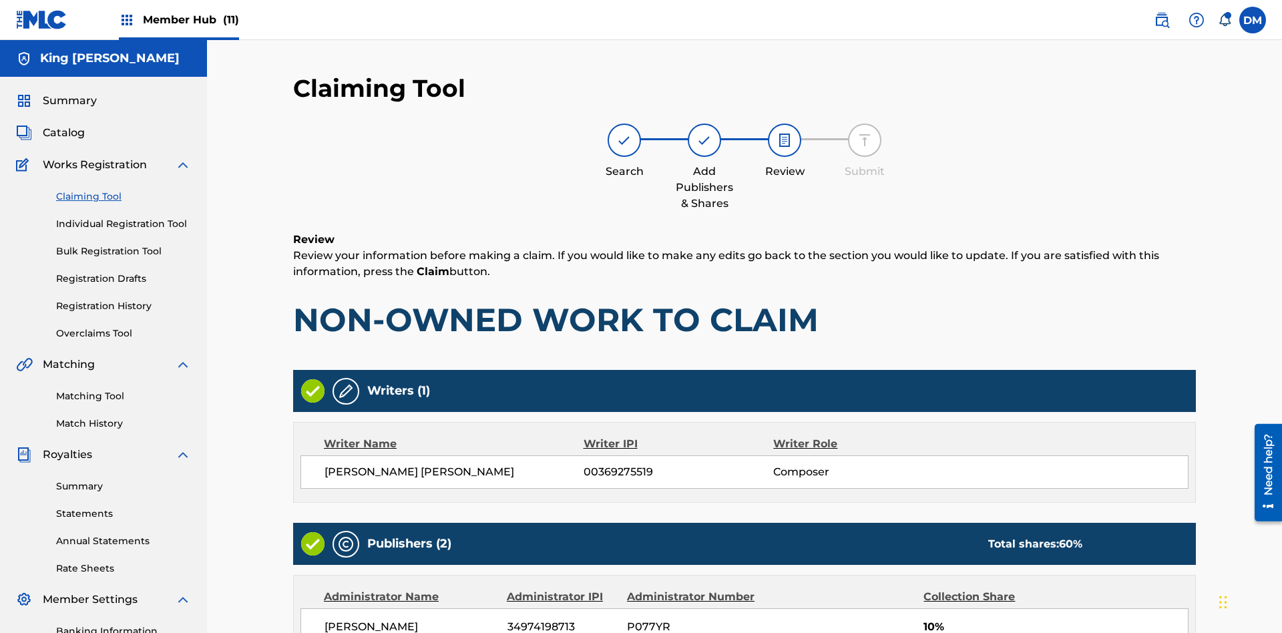
scroll to position [399, 0]
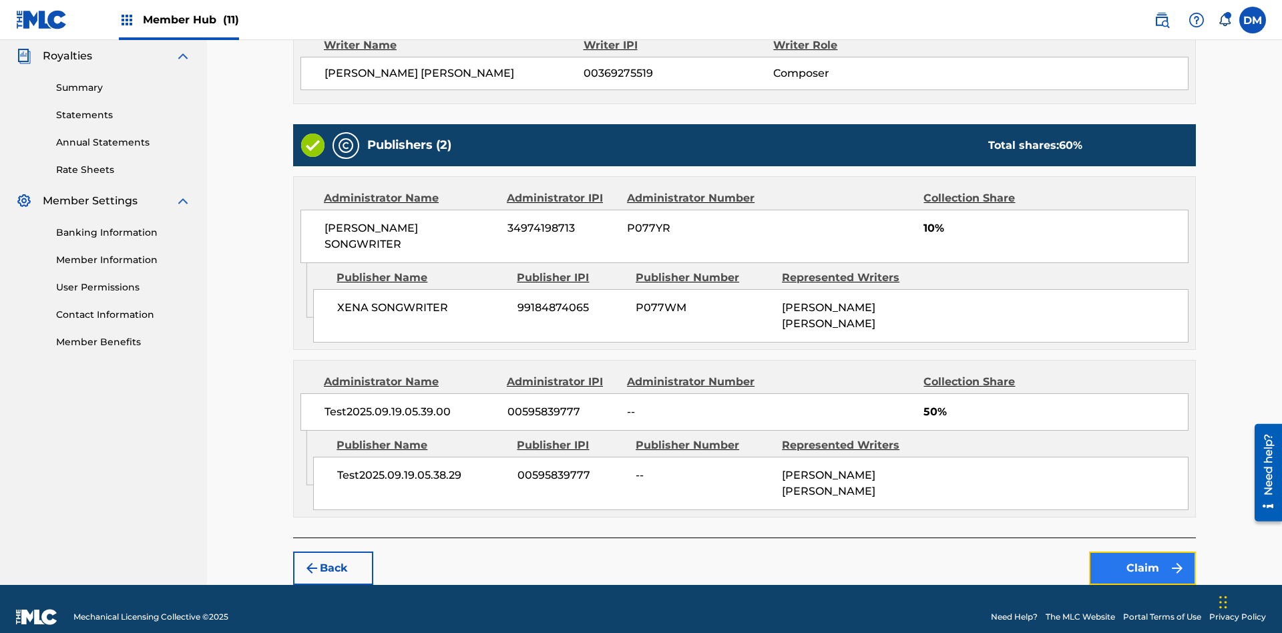
click at [1143, 552] on button "Claim" at bounding box center [1142, 568] width 107 height 33
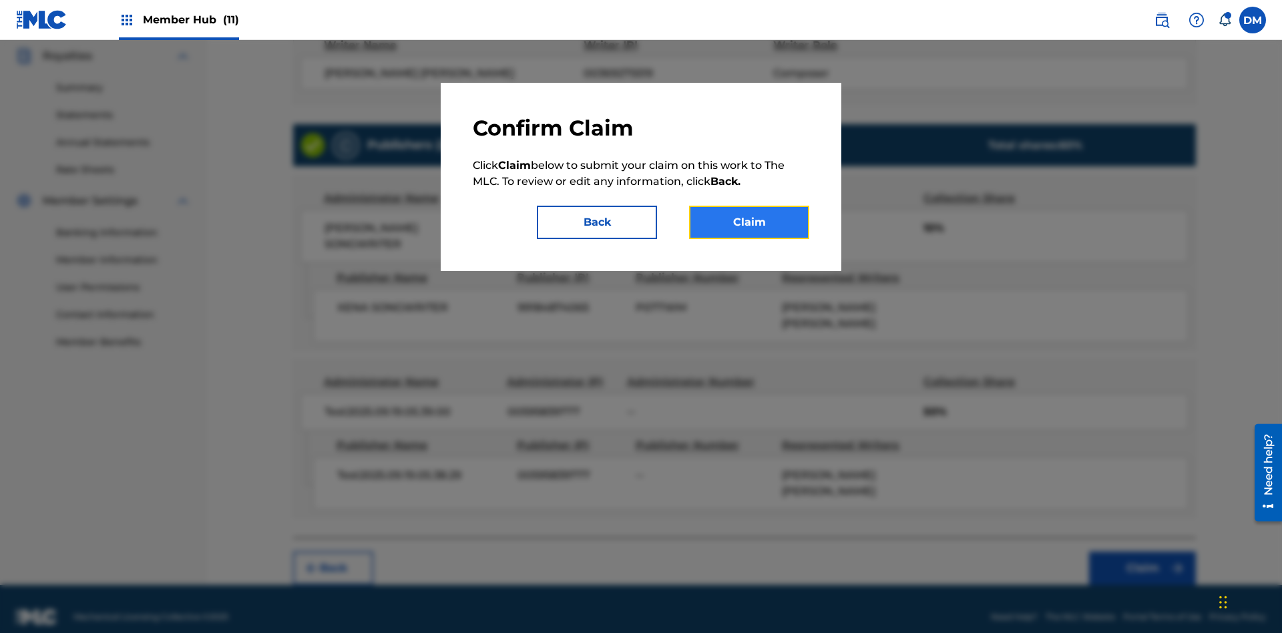
click at [749, 222] on button "Claim" at bounding box center [749, 222] width 120 height 33
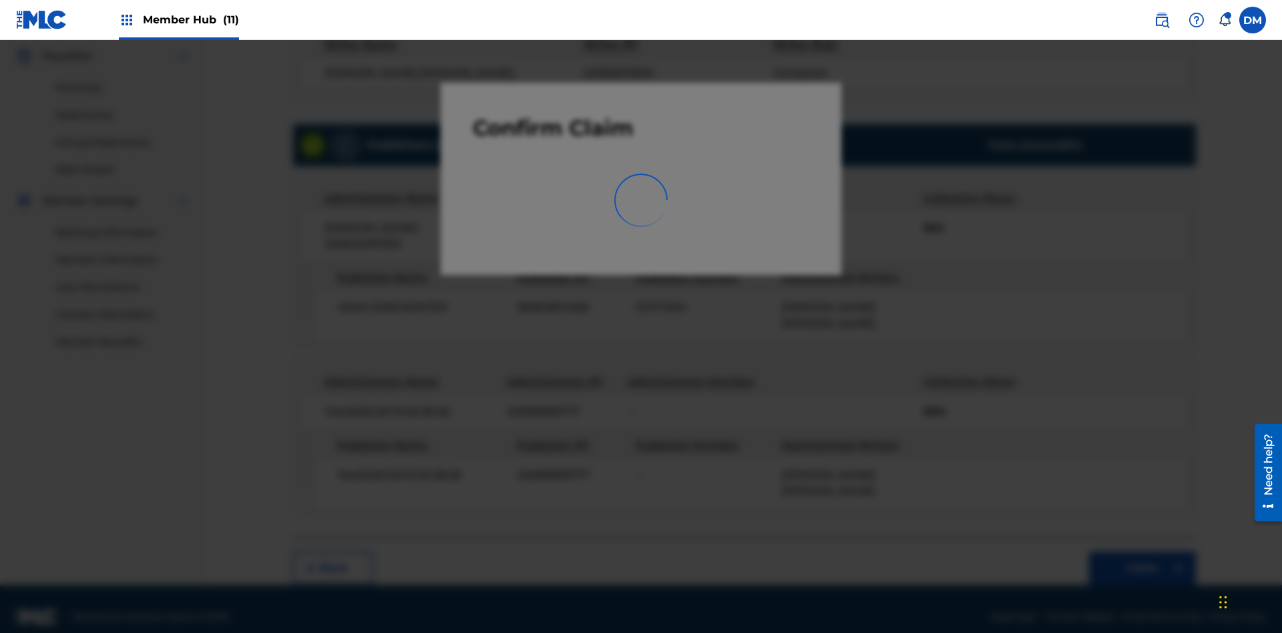
scroll to position [195, 0]
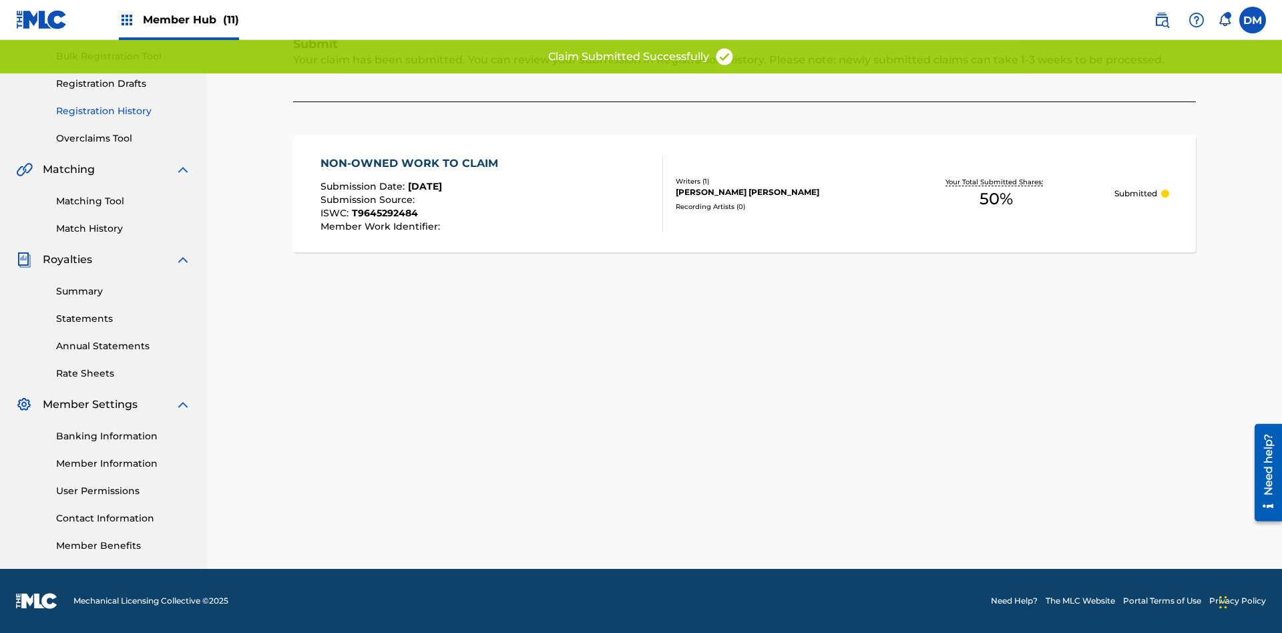
click at [124, 111] on link "Registration History" at bounding box center [123, 111] width 135 height 14
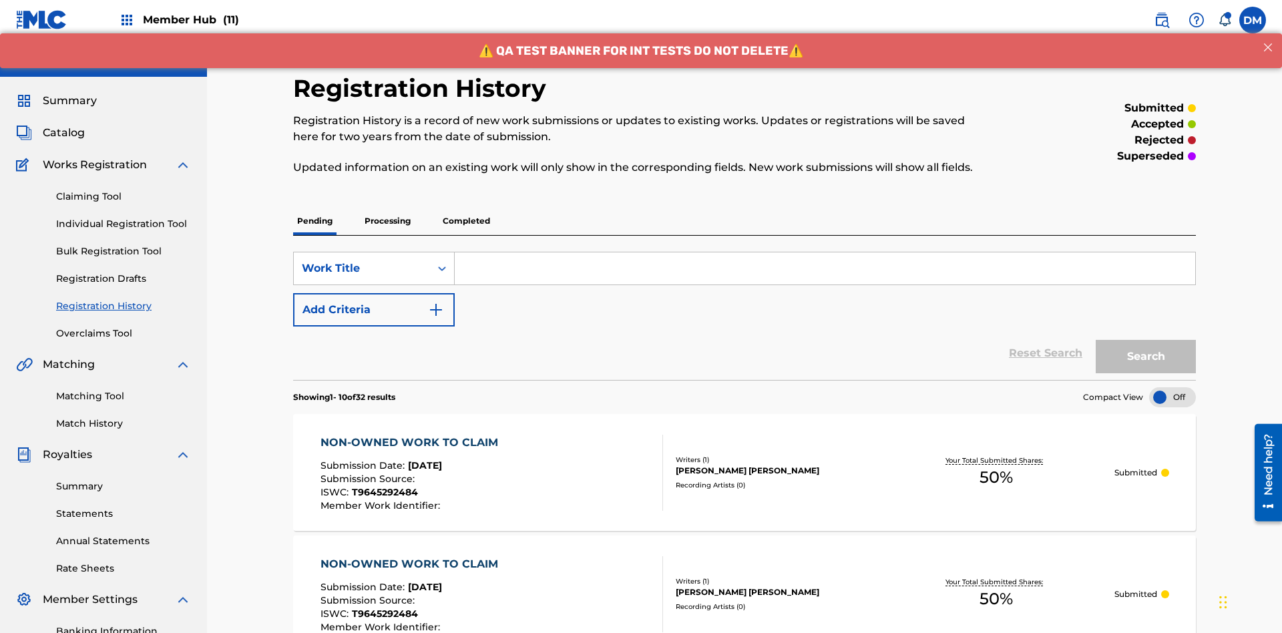
click at [825, 252] on input "Search Form" at bounding box center [825, 268] width 741 height 32
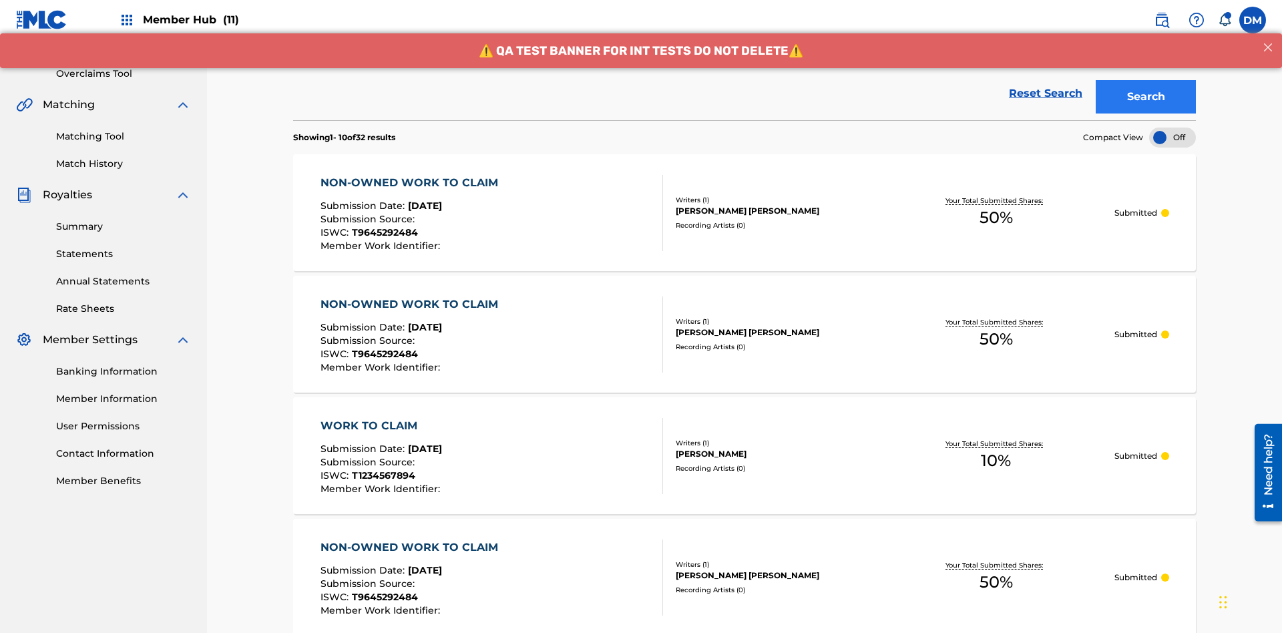
type input "NON-OWNED WORK TO CLAIM"
click at [1146, 97] on button "Search" at bounding box center [1146, 96] width 100 height 33
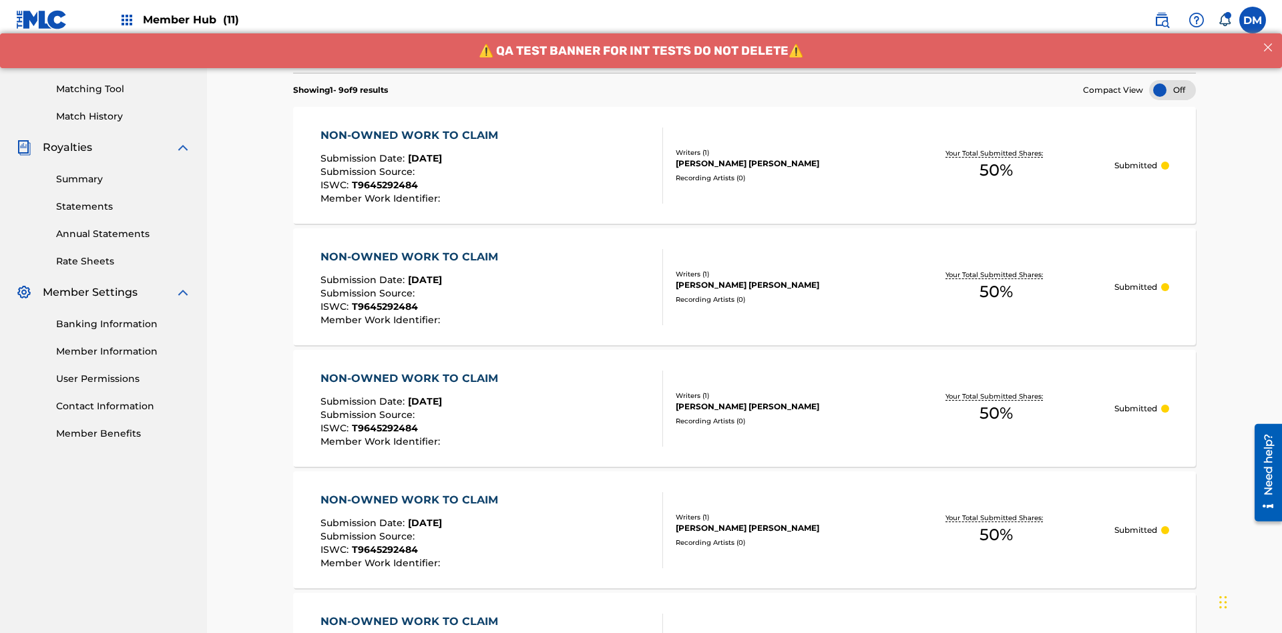
scroll to position [334, 0]
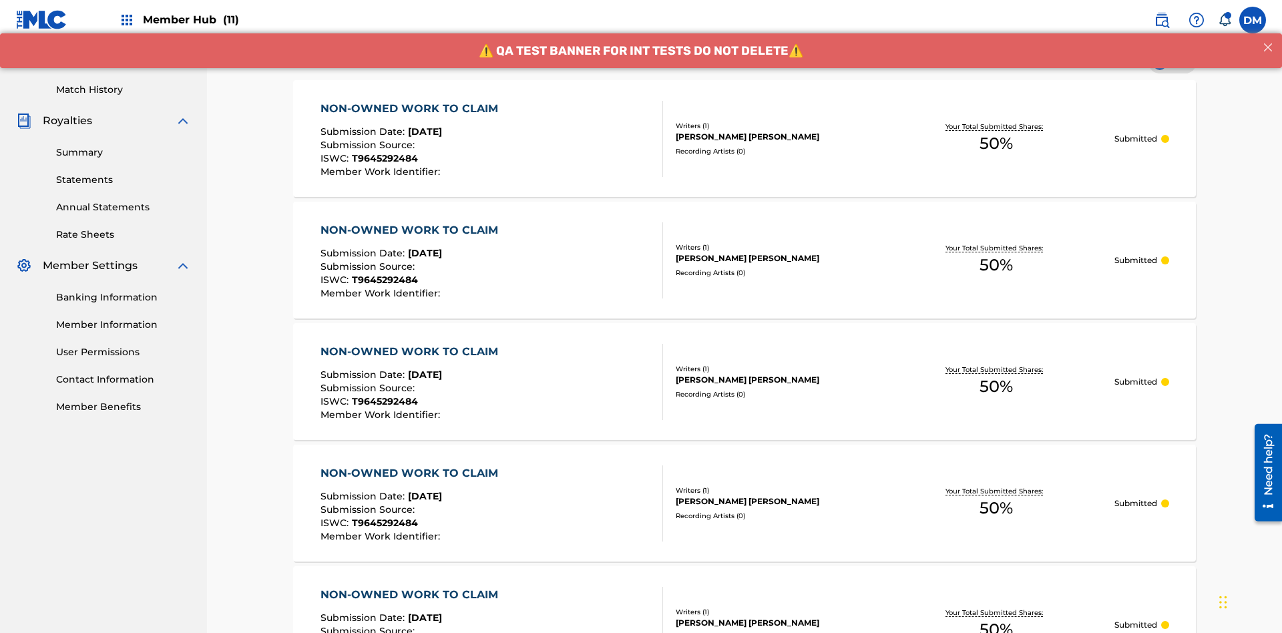
click at [745, 138] on div "[PERSON_NAME] [PERSON_NAME]" at bounding box center [777, 137] width 202 height 12
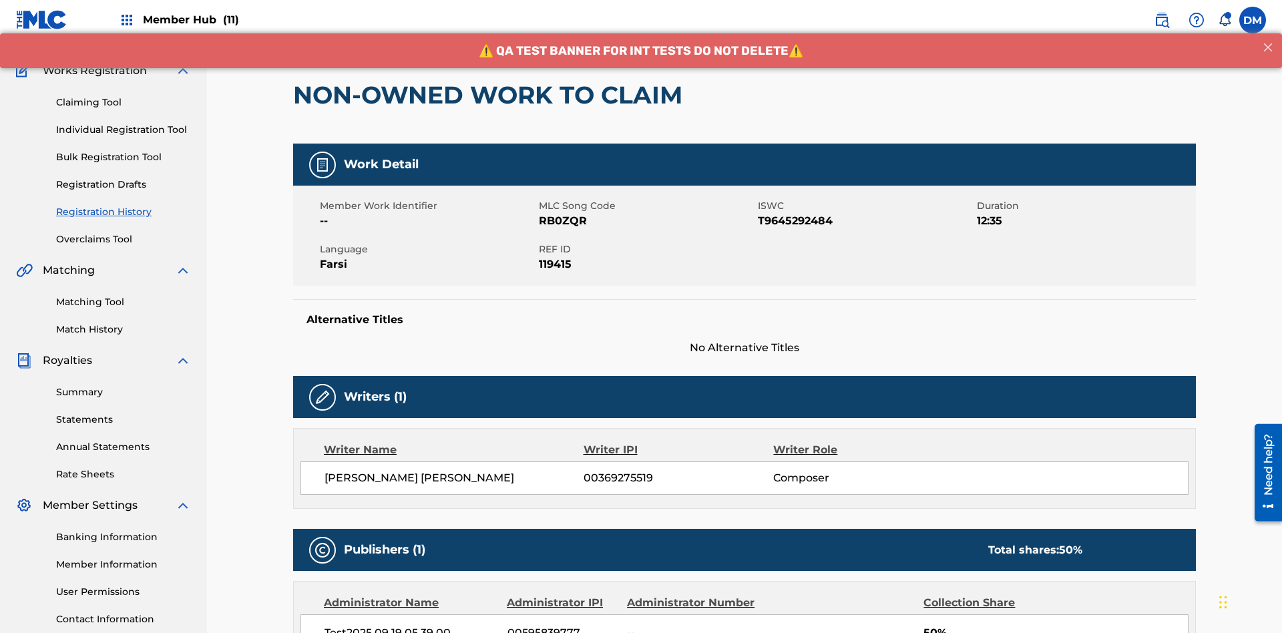
scroll to position [422, 0]
